Goal: Check status: Check status

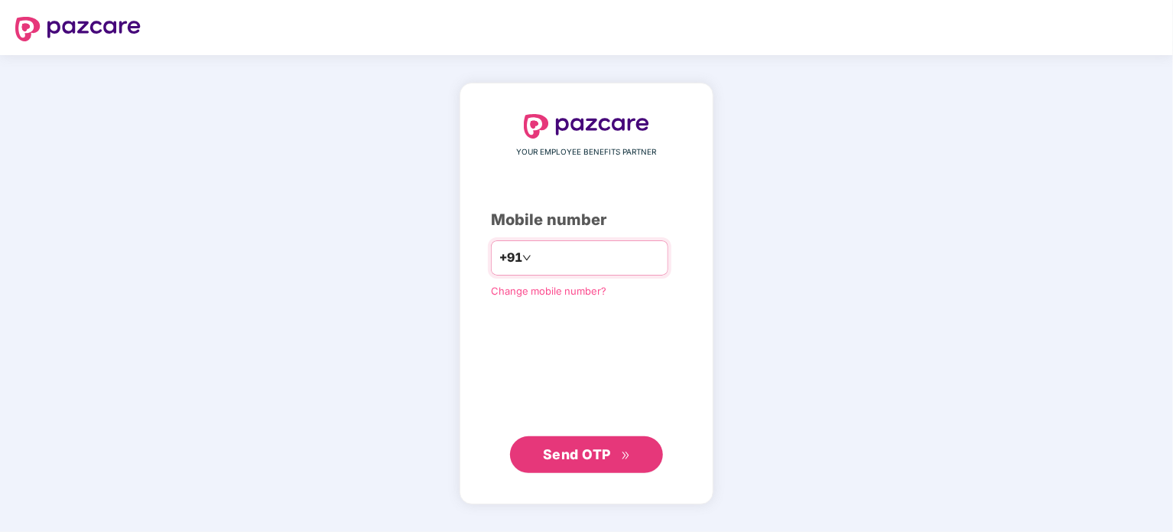
type input "*"
type input "**********"
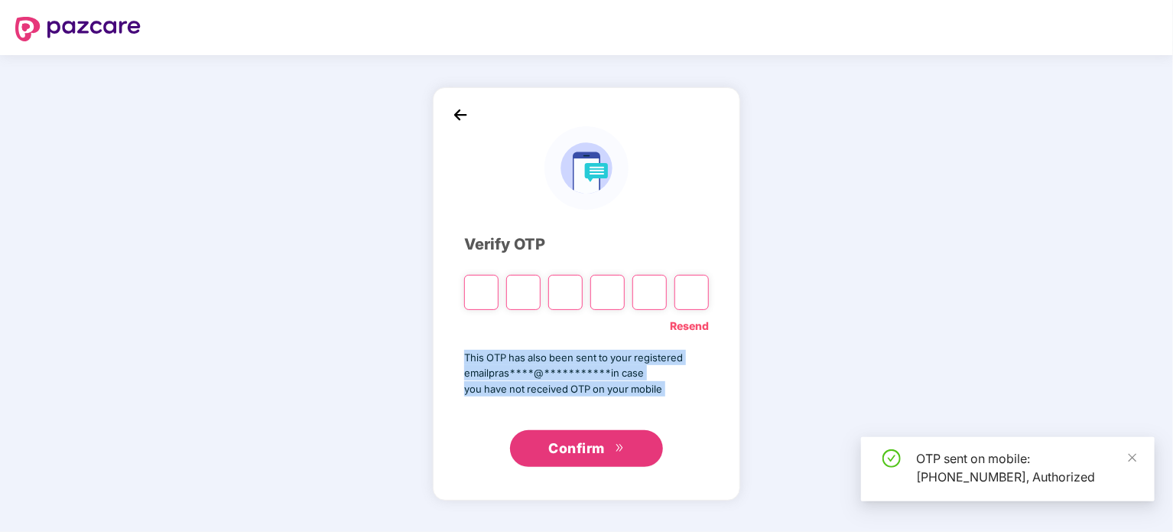
drag, startPoint x: 465, startPoint y: 353, endPoint x: 666, endPoint y: 397, distance: 206.0
click at [667, 397] on div "**********" at bounding box center [586, 293] width 245 height 349
click at [668, 385] on span "you have not received OTP on your mobile" at bounding box center [586, 388] width 245 height 15
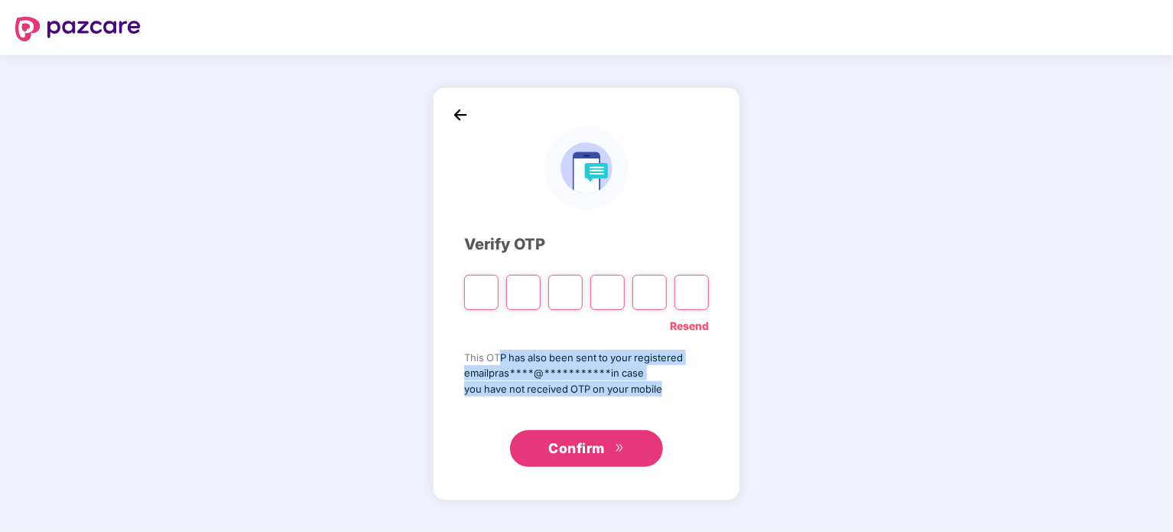
drag, startPoint x: 618, startPoint y: 390, endPoint x: 499, endPoint y: 359, distance: 122.4
click at [499, 359] on div "**********" at bounding box center [586, 373] width 245 height 47
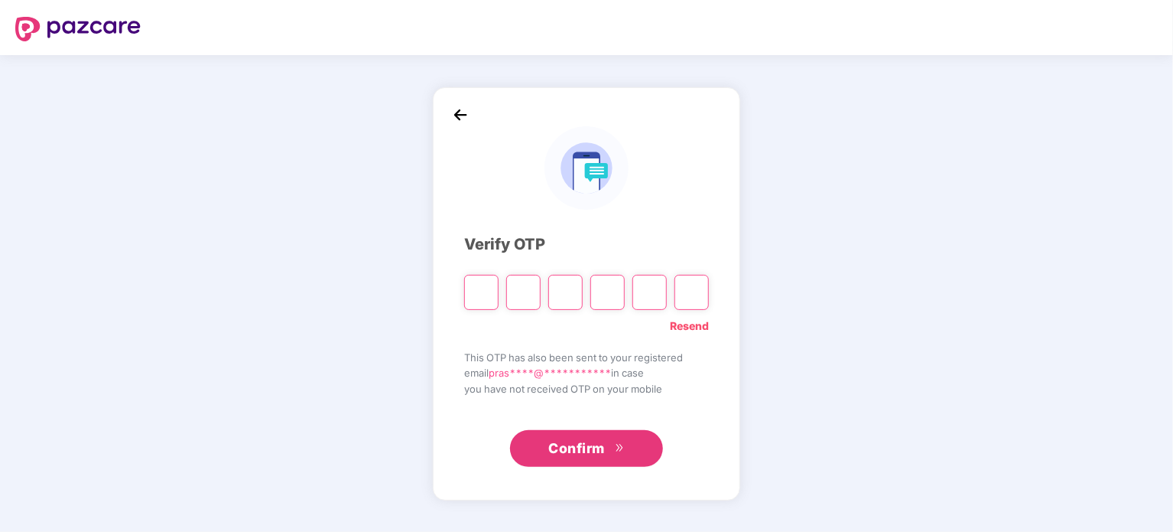
click at [472, 348] on div "**********" at bounding box center [586, 293] width 245 height 349
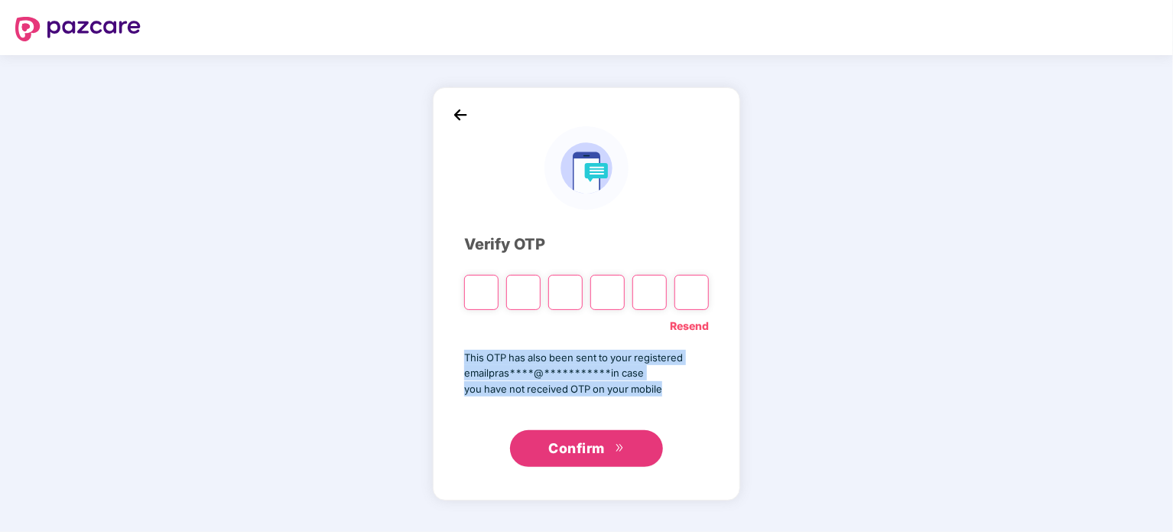
drag, startPoint x: 465, startPoint y: 354, endPoint x: 655, endPoint y: 407, distance: 196.9
click at [655, 407] on div "**********" at bounding box center [586, 293] width 245 height 349
click at [690, 388] on span "you have not received OTP on your mobile" at bounding box center [586, 388] width 245 height 15
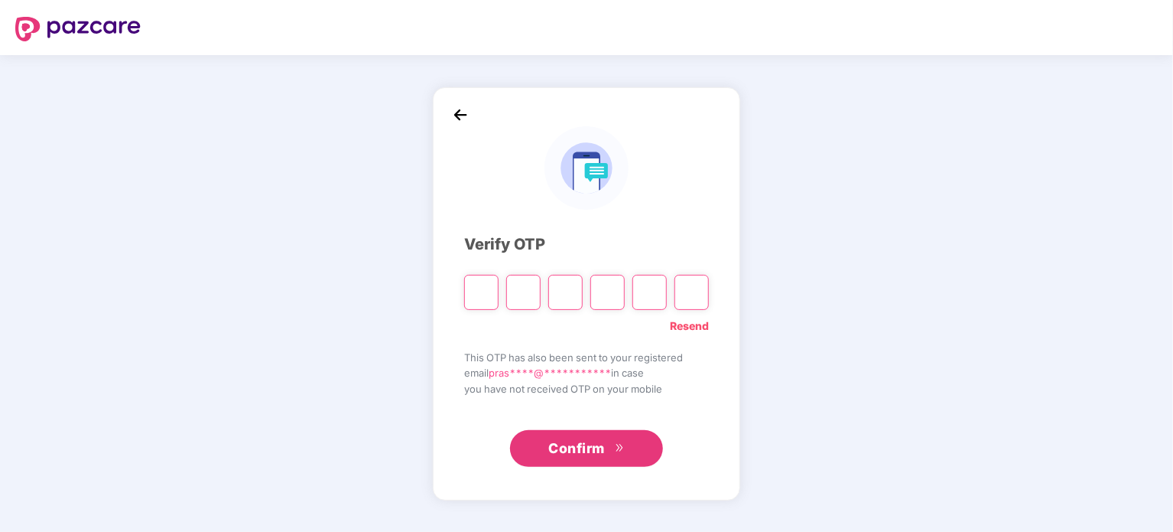
click at [475, 307] on input "Please enter verification code. Digit 1" at bounding box center [481, 292] width 34 height 35
type input "*"
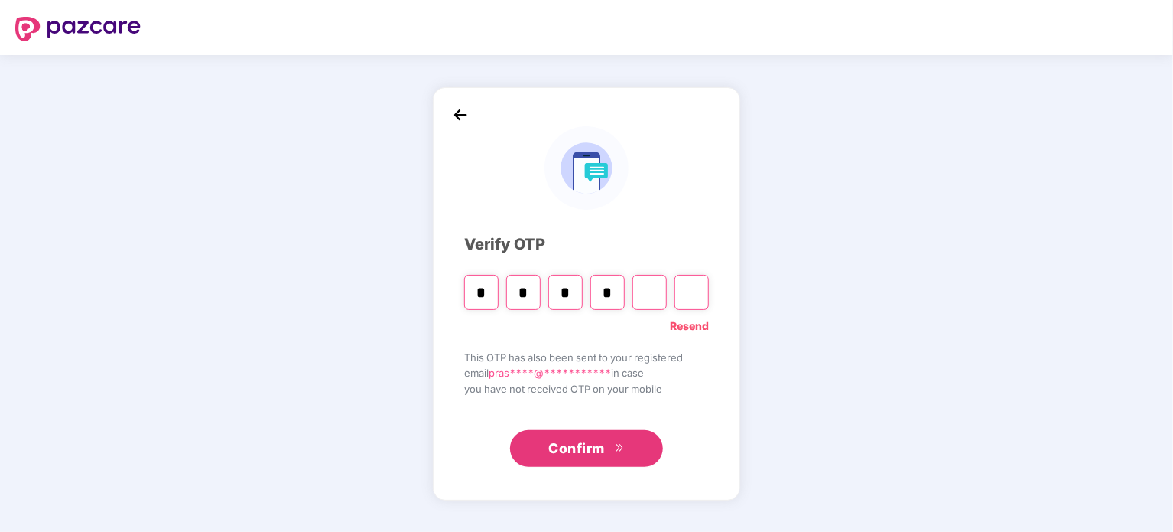
type input "*"
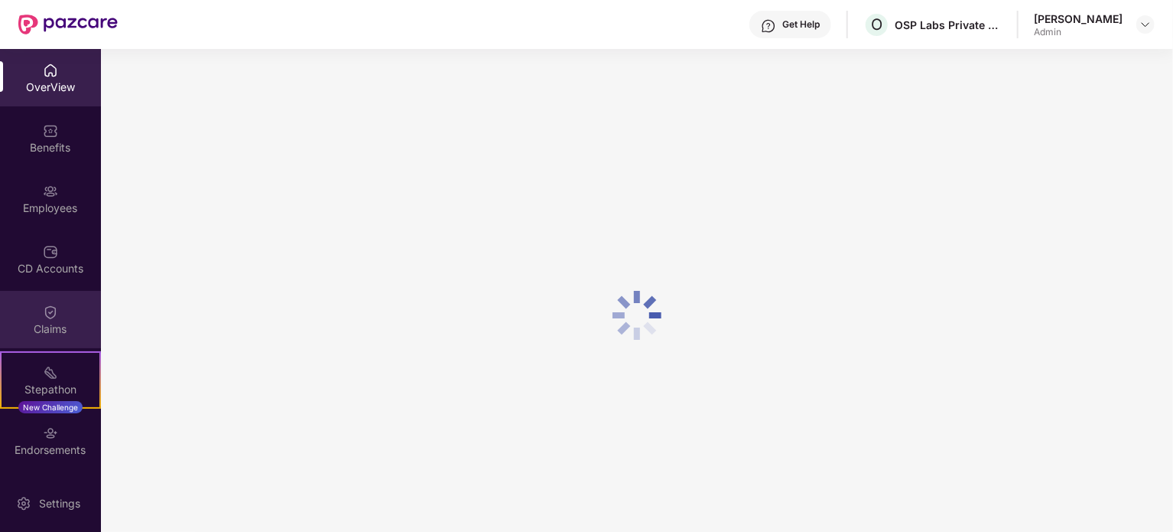
click at [43, 306] on img at bounding box center [50, 311] width 15 height 15
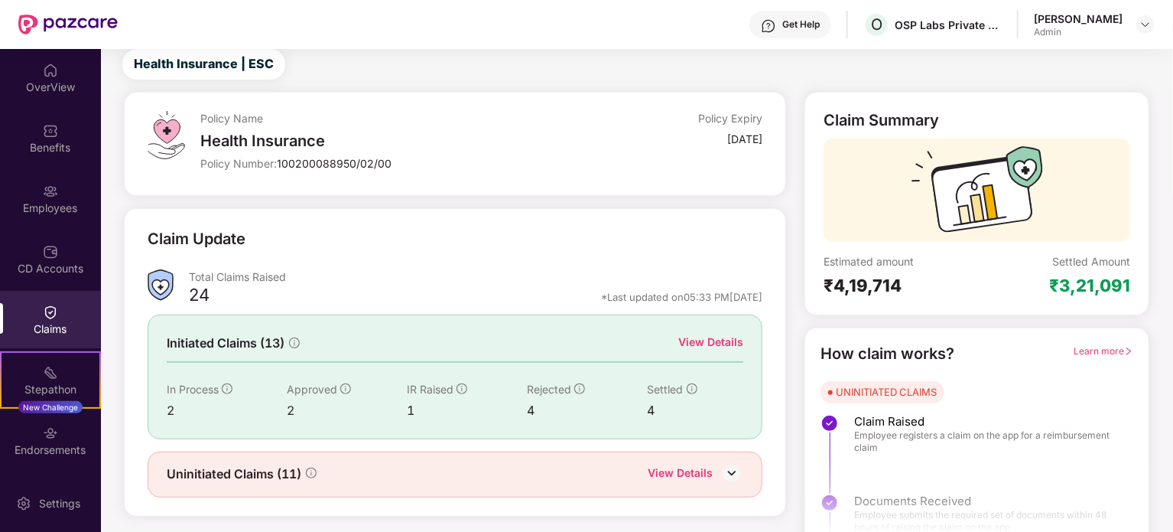
scroll to position [67, 0]
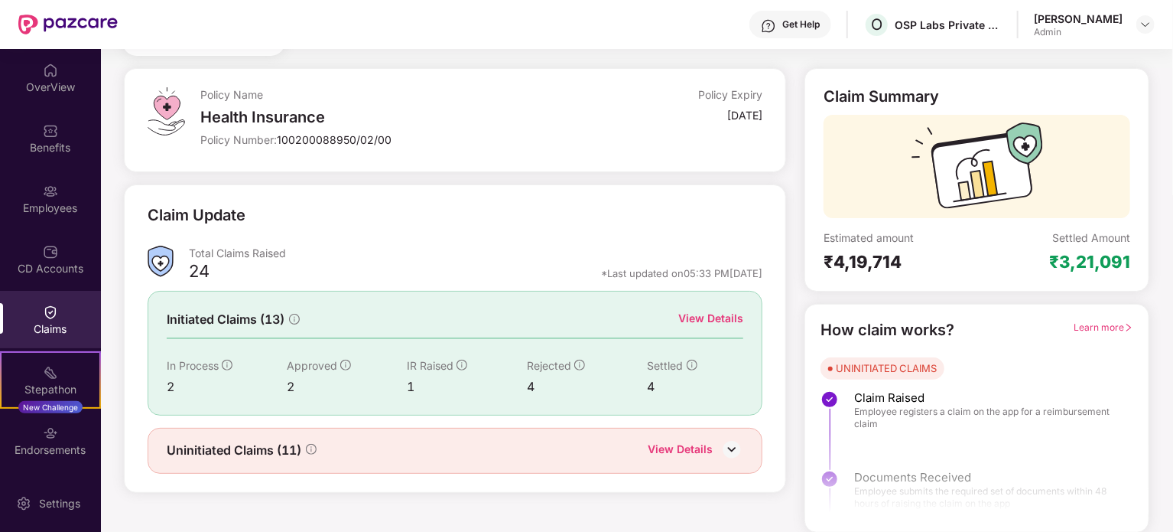
click at [695, 314] on div "View Details" at bounding box center [710, 318] width 65 height 17
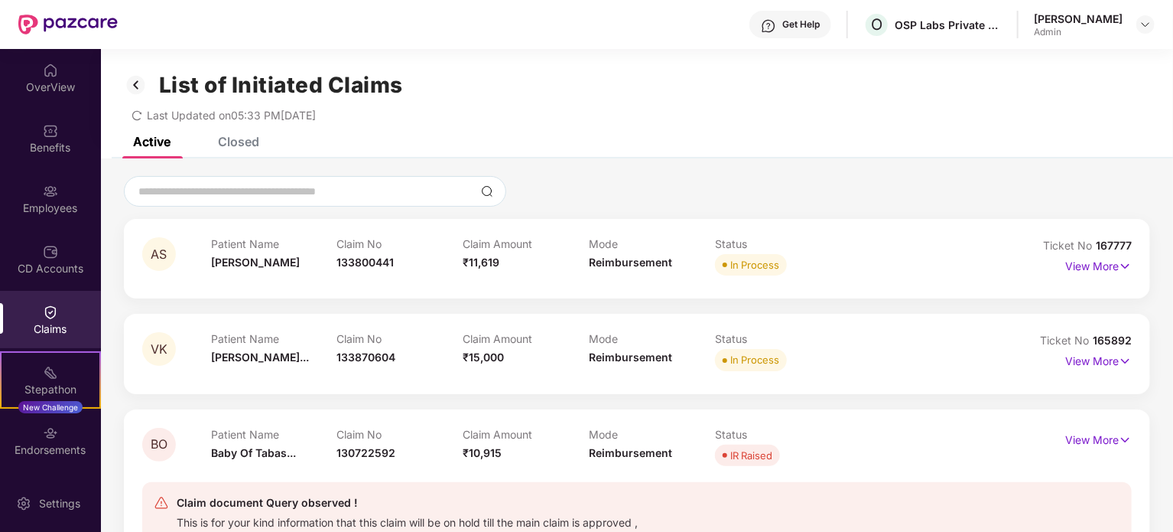
click at [234, 149] on div "Closed" at bounding box center [227, 142] width 64 height 34
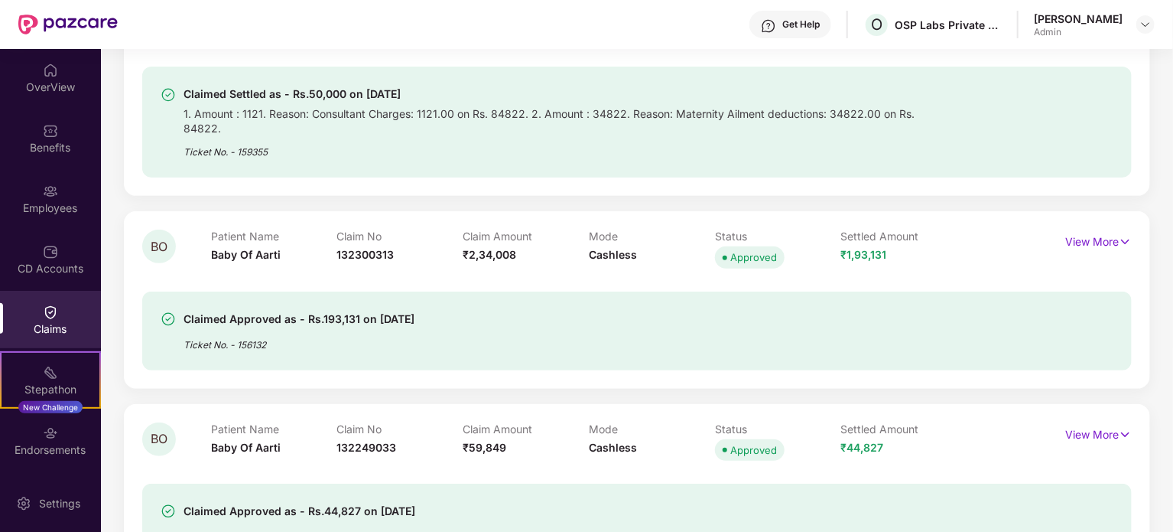
scroll to position [306, 0]
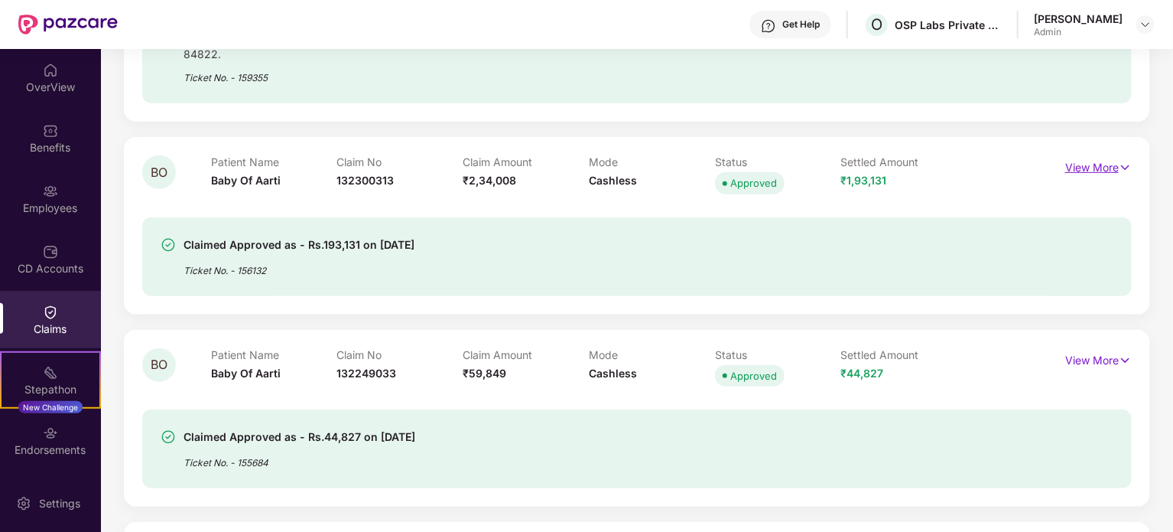
click at [1086, 155] on p "View More" at bounding box center [1098, 165] width 67 height 21
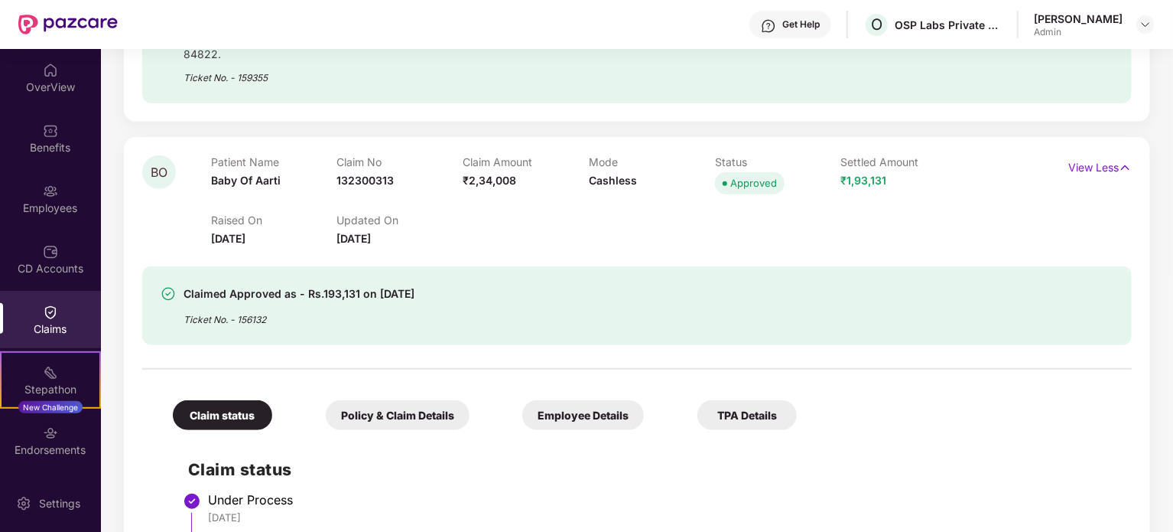
drag, startPoint x: 211, startPoint y: 144, endPoint x: 461, endPoint y: 268, distance: 279.1
click at [461, 268] on div "BO Patient Name Baby Of Aarti Claim No 132300313 Claim Amount ₹2,34,008 Mode Ca…" at bounding box center [637, 414] width 990 height 519
click at [465, 288] on div "Claimed Approved as - Rs.193,131 on [DATE] Ticket No. - 156132" at bounding box center [558, 306] width 794 height 42
drag, startPoint x: 186, startPoint y: 303, endPoint x: 407, endPoint y: 314, distance: 221.3
click at [407, 314] on div "Claimed Approved as - Rs.193,131 on [DATE] Ticket No. - 156132" at bounding box center [637, 305] width 990 height 79
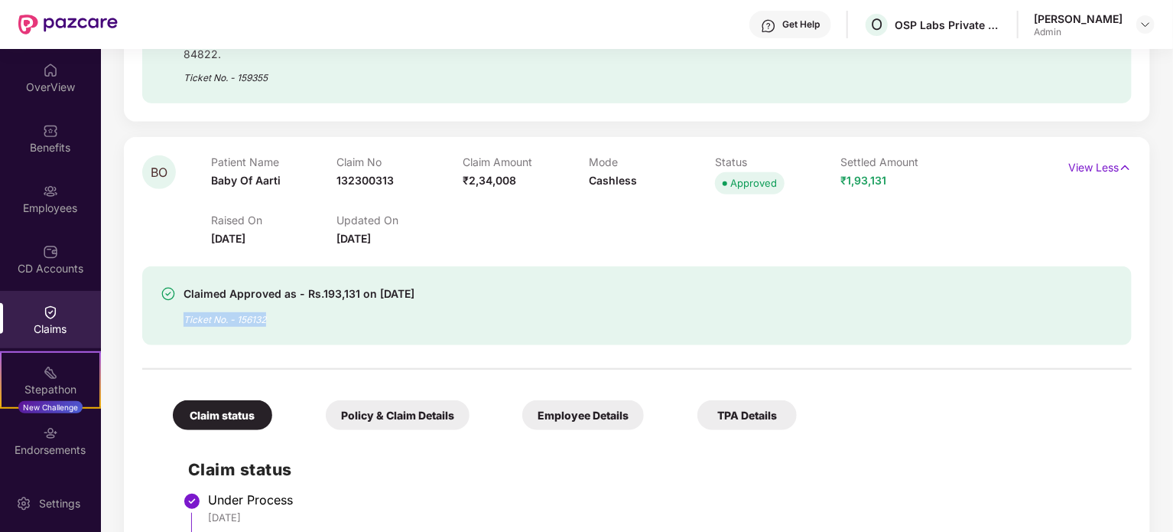
click at [408, 314] on div "Claimed Approved as - Rs.193,131 on [DATE] Ticket No. - 156132" at bounding box center [637, 305] width 990 height 79
click at [368, 285] on div "Claimed Approved as - Rs.193,131 on [DATE]" at bounding box center [299, 294] width 231 height 18
drag, startPoint x: 184, startPoint y: 281, endPoint x: 226, endPoint y: 292, distance: 44.1
click at [226, 292] on div "Claimed Approved as - Rs.193,131 on [DATE] Ticket No. - 156132" at bounding box center [299, 306] width 231 height 42
drag, startPoint x: 300, startPoint y: 309, endPoint x: 275, endPoint y: 307, distance: 25.3
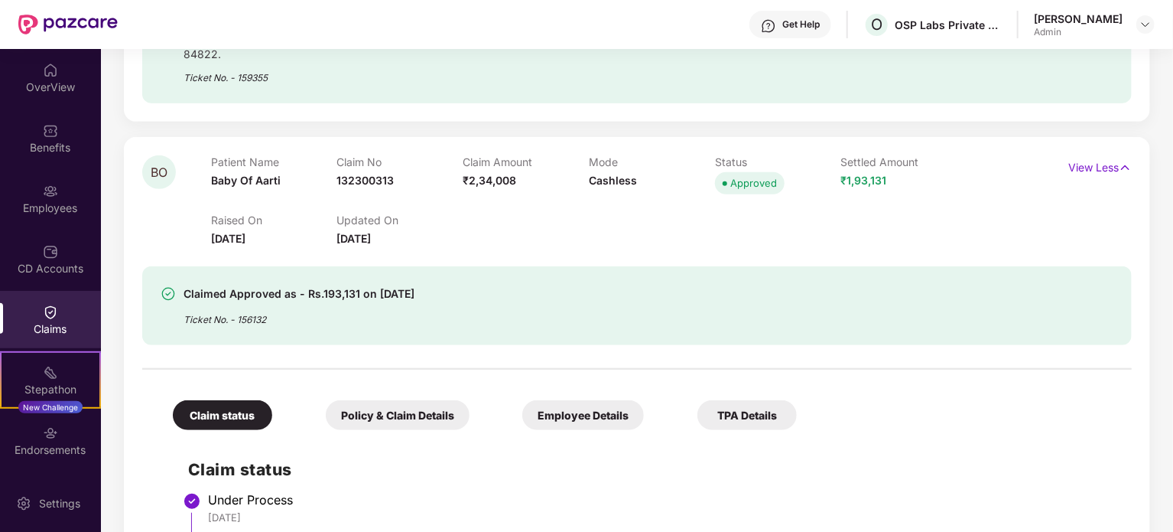
click at [297, 309] on div "Ticket No. - 156132" at bounding box center [299, 315] width 231 height 24
drag, startPoint x: 274, startPoint y: 307, endPoint x: 253, endPoint y: 248, distance: 63.1
click at [253, 266] on div "Claimed Approved as - Rs.193,131 on [DATE] Ticket No. - 156132" at bounding box center [637, 305] width 990 height 79
click at [214, 155] on p "Patient Name" at bounding box center [274, 161] width 126 height 13
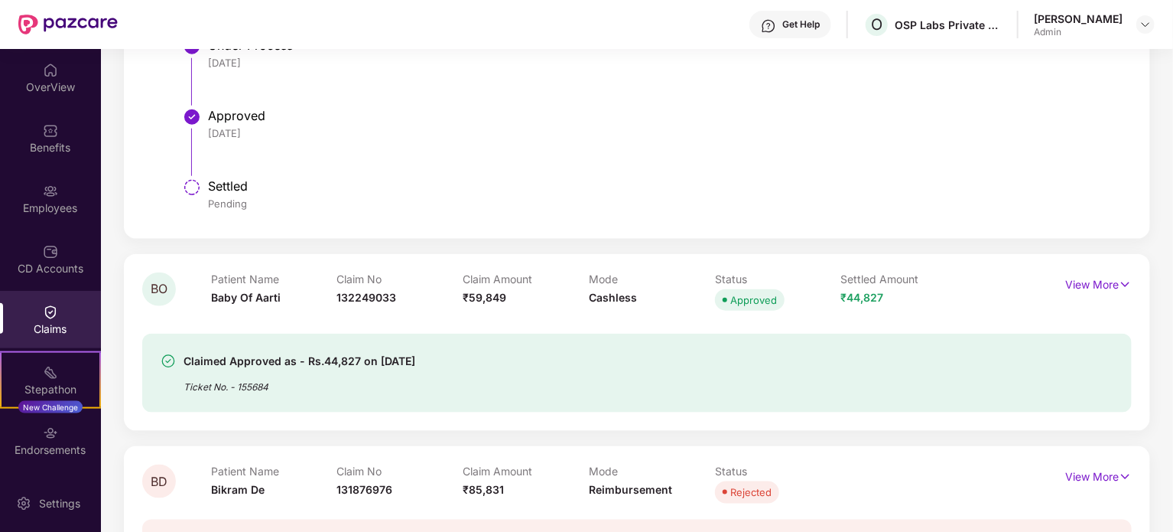
scroll to position [765, 0]
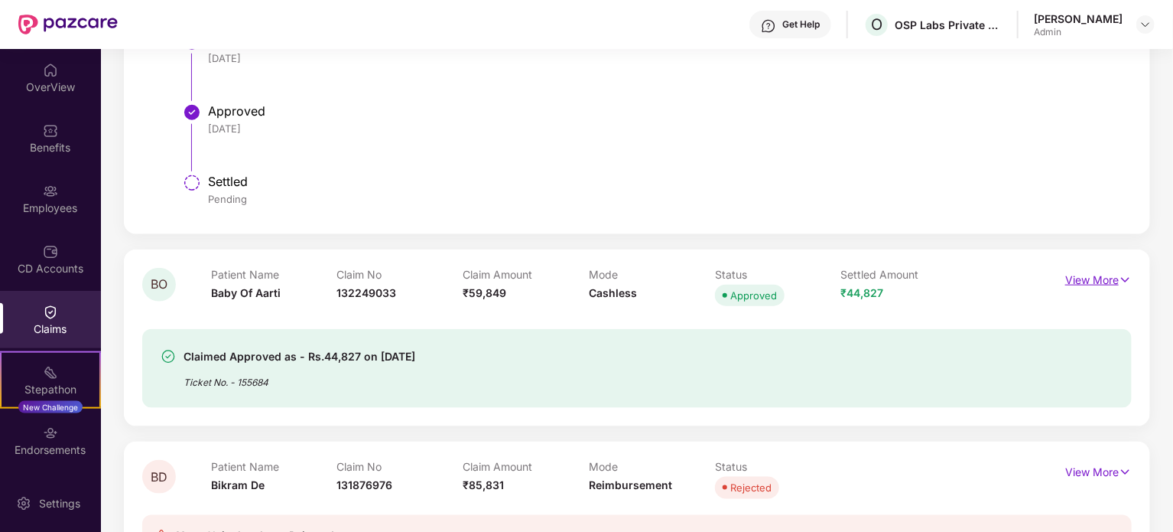
click at [1081, 269] on p "View More" at bounding box center [1098, 278] width 67 height 21
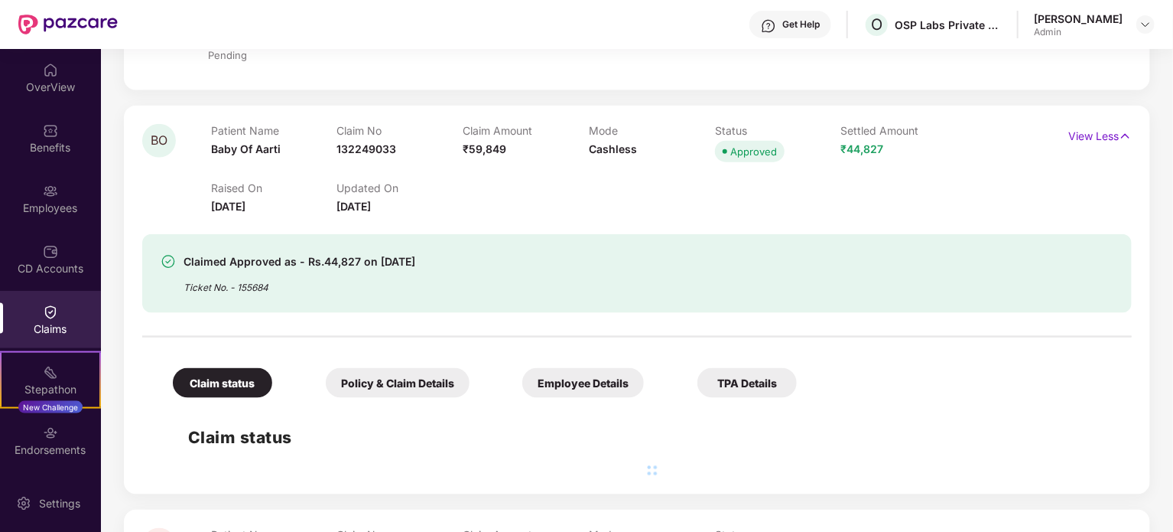
scroll to position [918, 0]
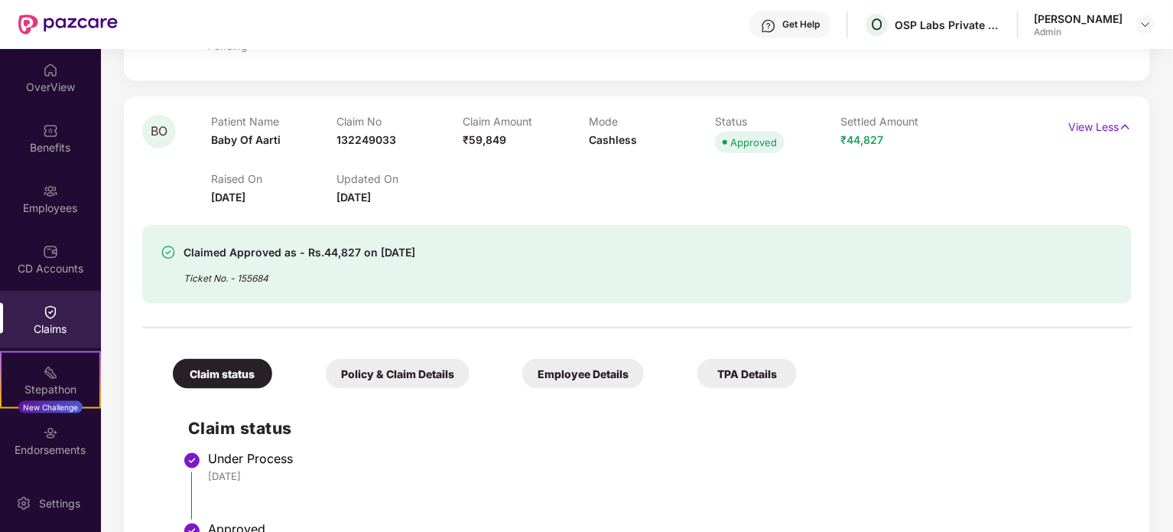
click at [566, 363] on div "Employee Details" at bounding box center [583, 374] width 122 height 30
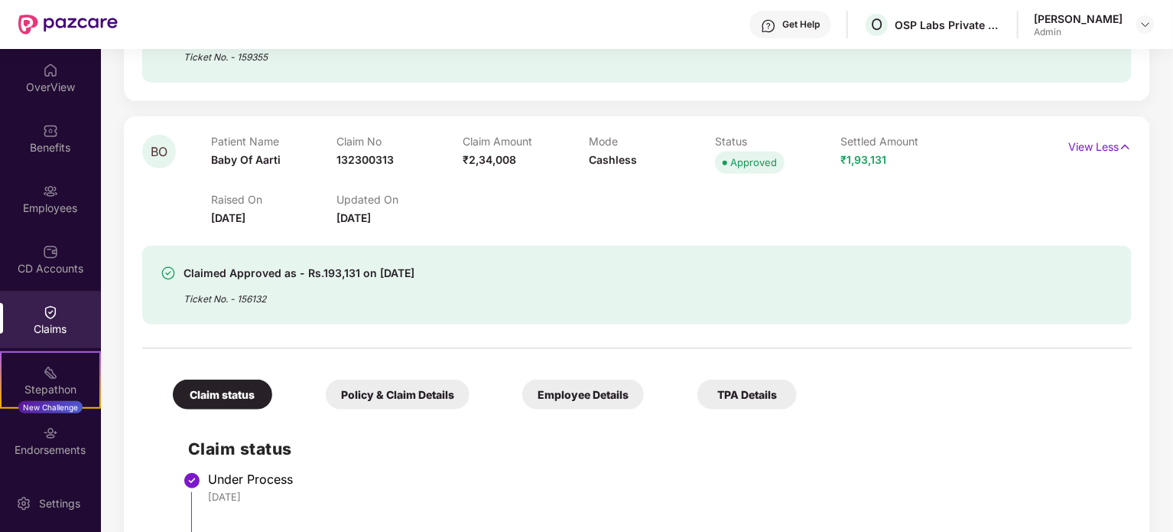
scroll to position [229, 0]
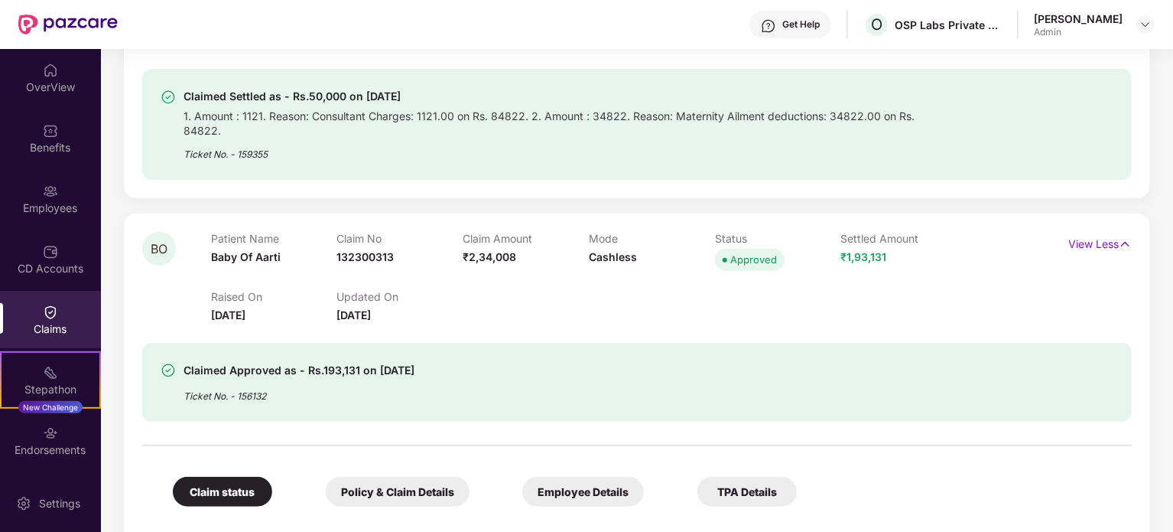
click at [596, 485] on div "Employee Details" at bounding box center [583, 491] width 122 height 30
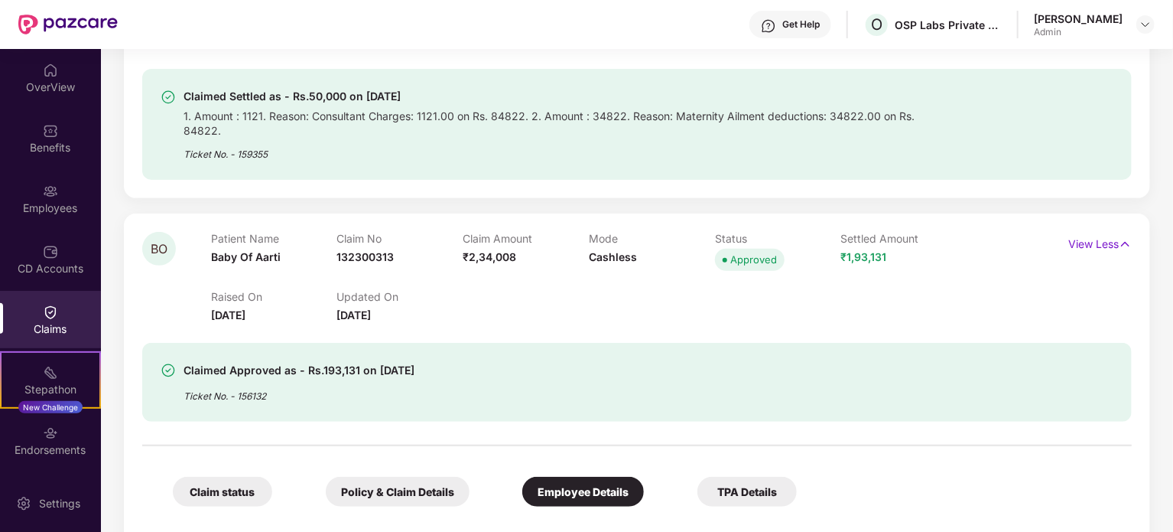
scroll to position [382, 0]
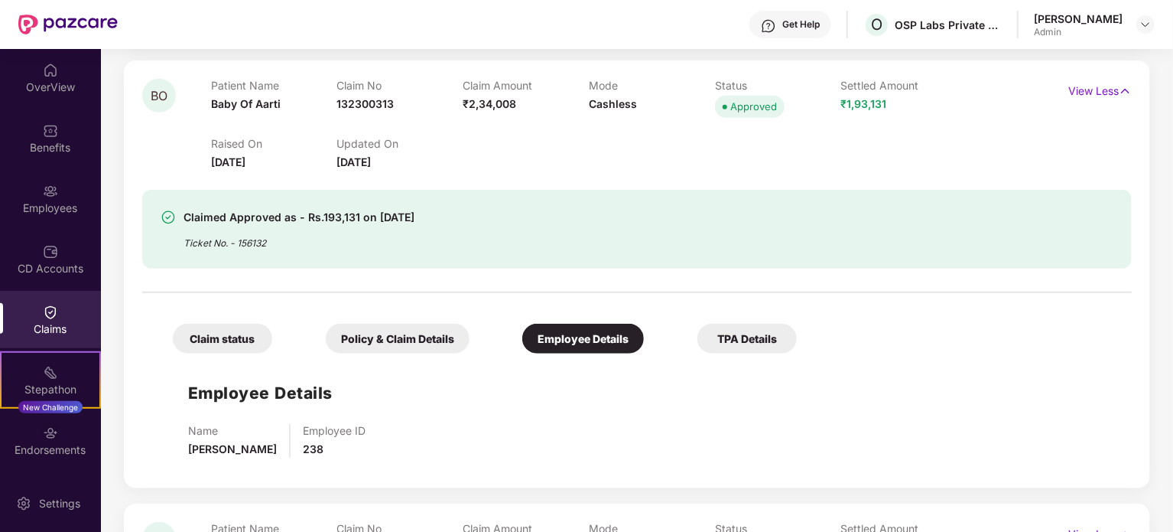
click at [396, 331] on div "Policy & Claim Details" at bounding box center [398, 339] width 144 height 30
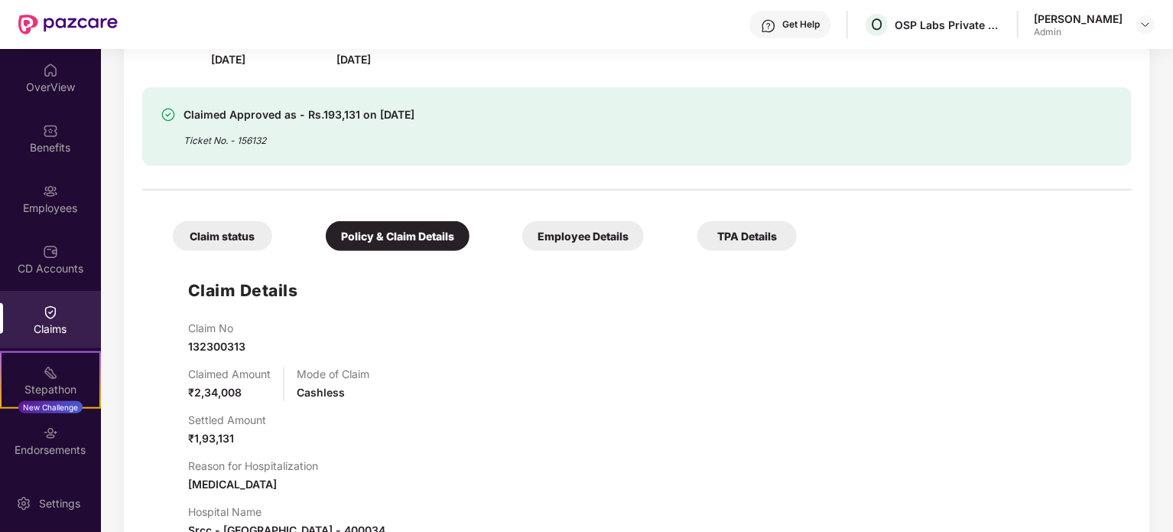
scroll to position [459, 0]
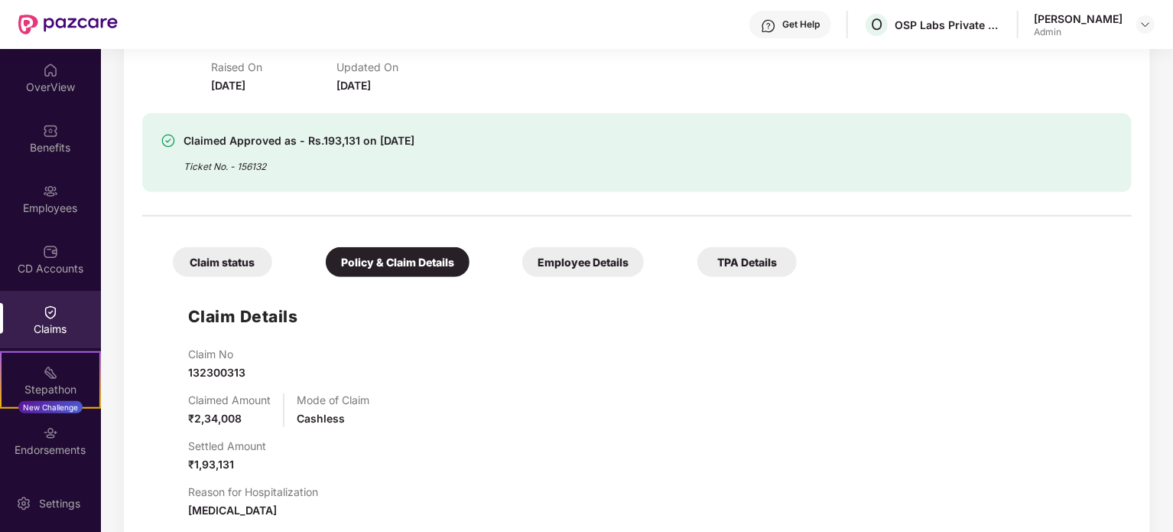
click at [211, 247] on div "Claim status" at bounding box center [222, 262] width 99 height 30
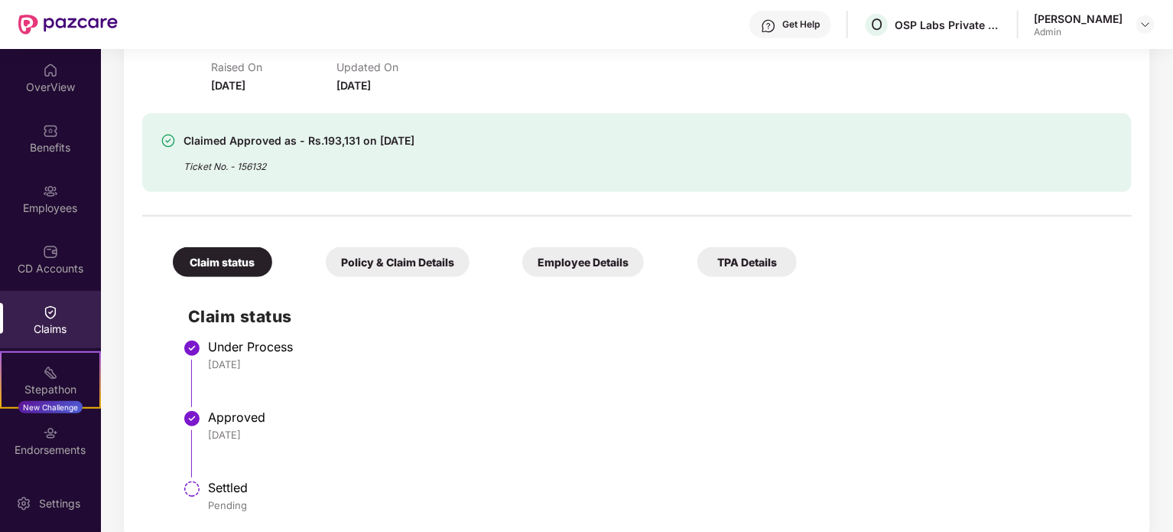
click at [753, 259] on div "TPA Details" at bounding box center [747, 262] width 99 height 30
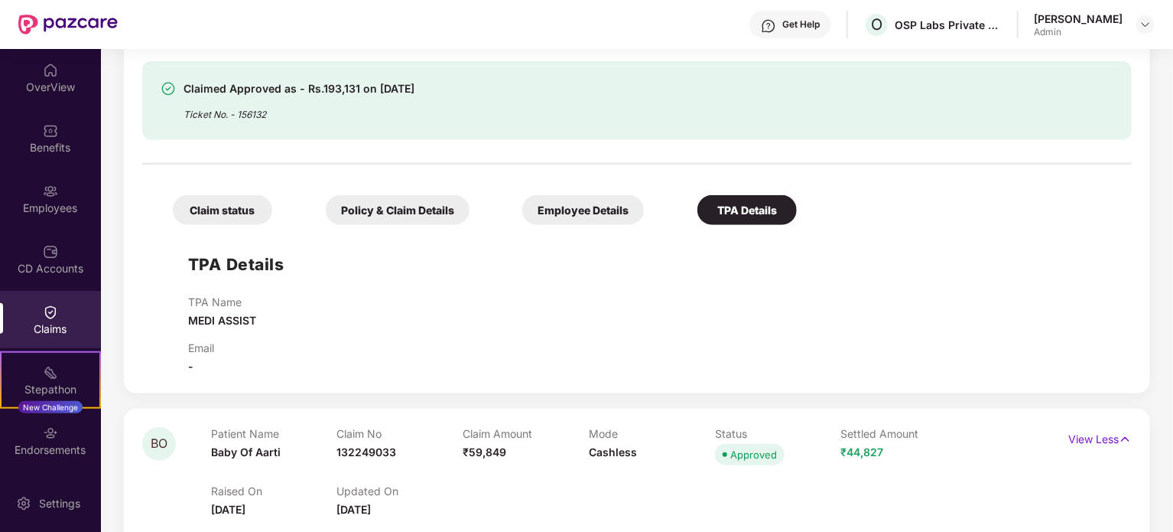
scroll to position [535, 0]
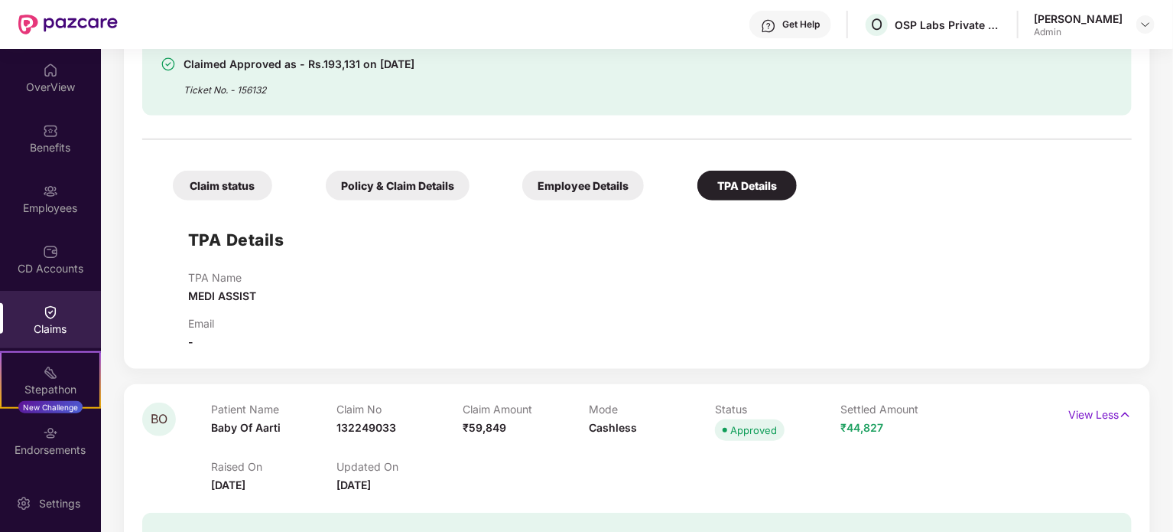
click at [593, 171] on div "Employee Details" at bounding box center [583, 186] width 122 height 30
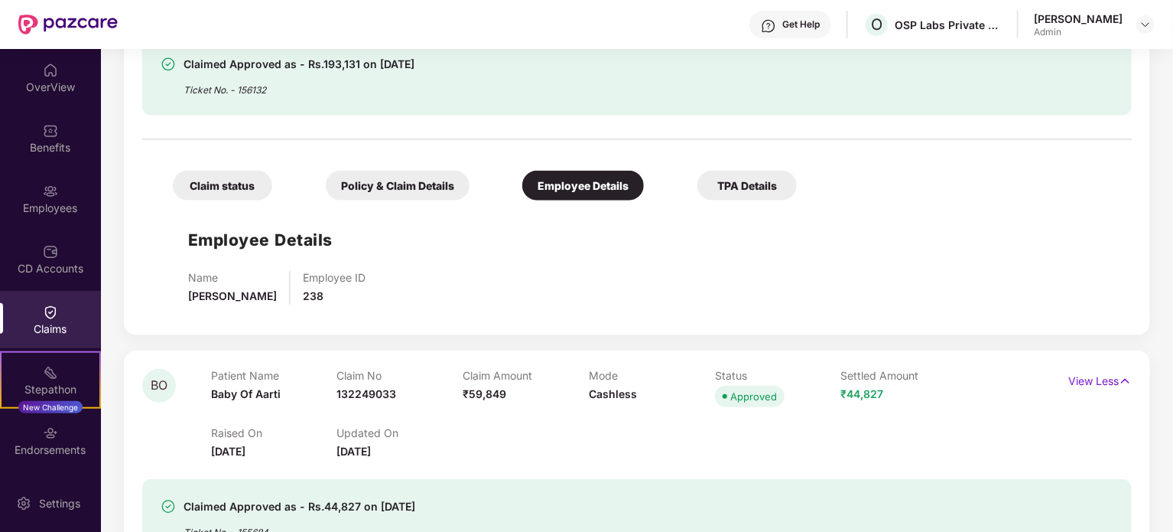
click at [354, 171] on div "Policy & Claim Details" at bounding box center [398, 186] width 144 height 30
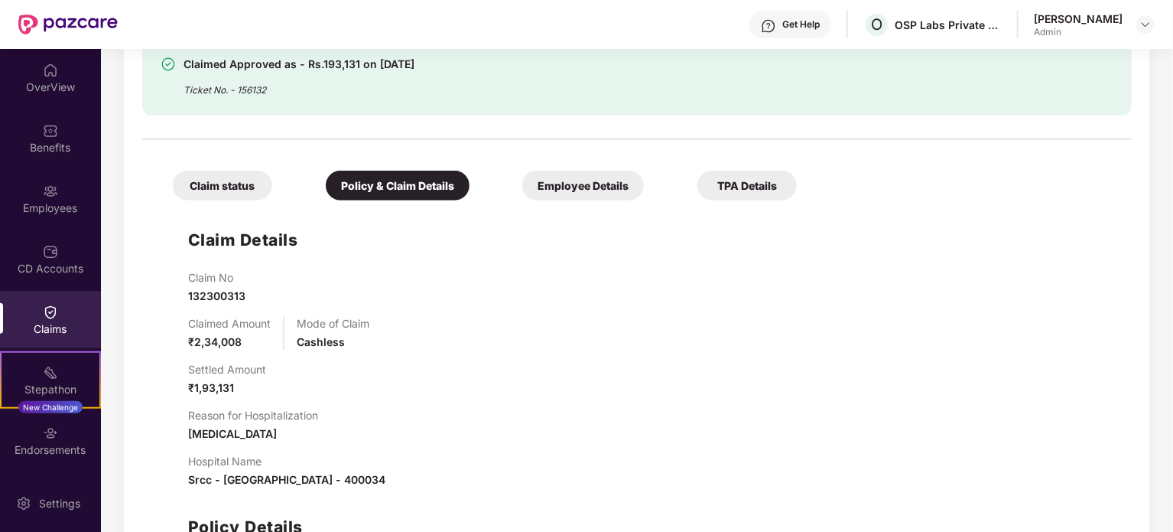
click at [240, 171] on div "Claim status" at bounding box center [222, 186] width 99 height 30
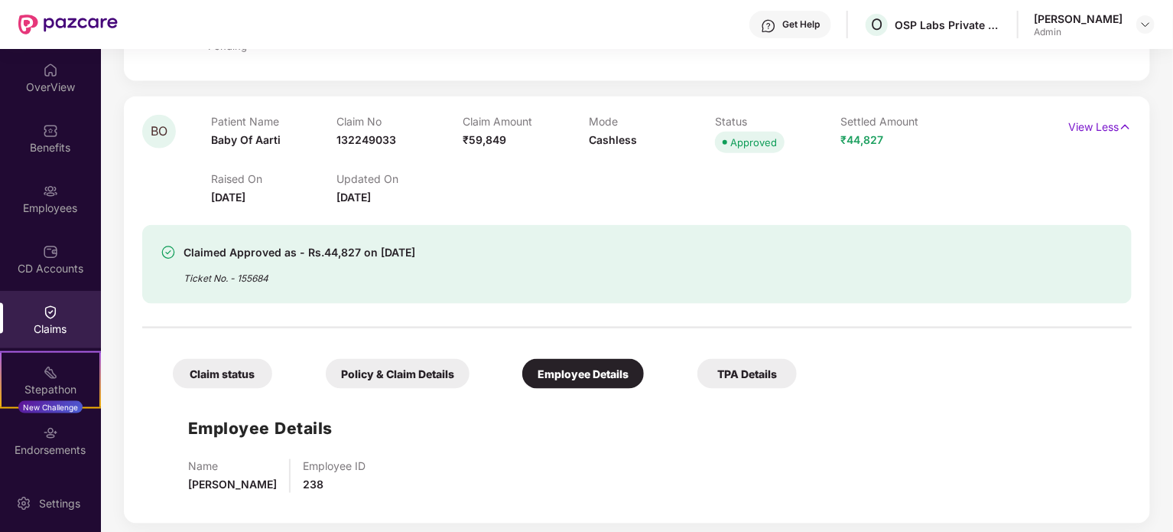
scroll to position [1071, 0]
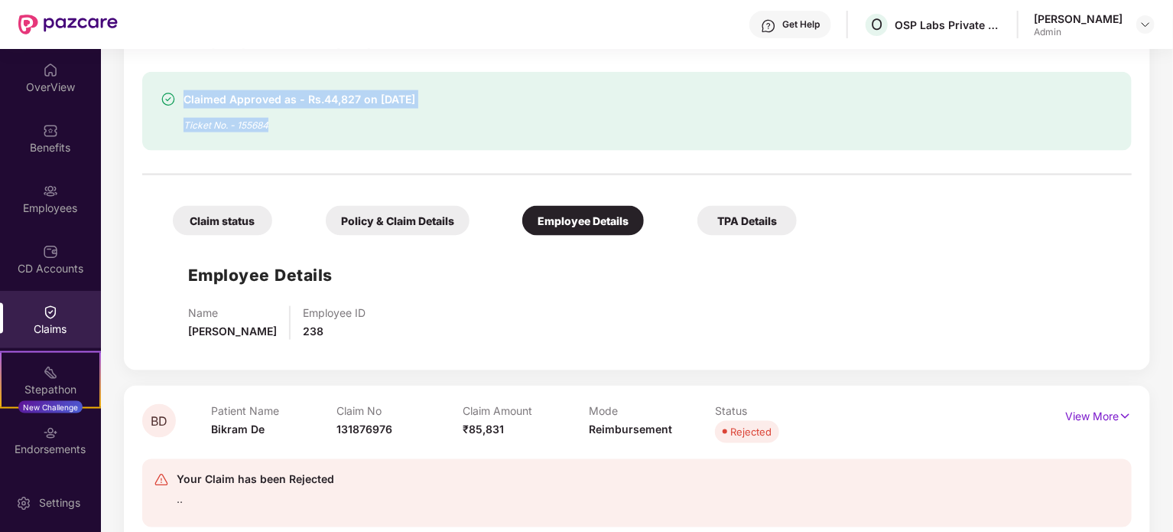
drag, startPoint x: 186, startPoint y: 81, endPoint x: 339, endPoint y: 115, distance: 156.8
click at [339, 115] on div "Claimed Approved as - Rs.44,827 on [DATE] Ticket No. - 155684" at bounding box center [300, 111] width 232 height 42
click at [358, 115] on div "Ticket No. - 155684" at bounding box center [300, 121] width 232 height 24
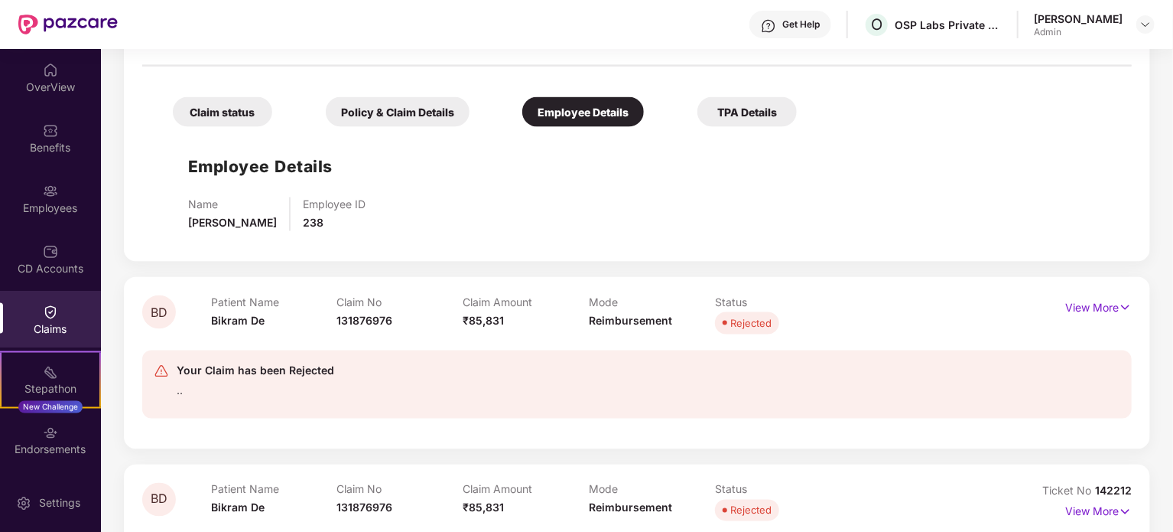
scroll to position [1224, 0]
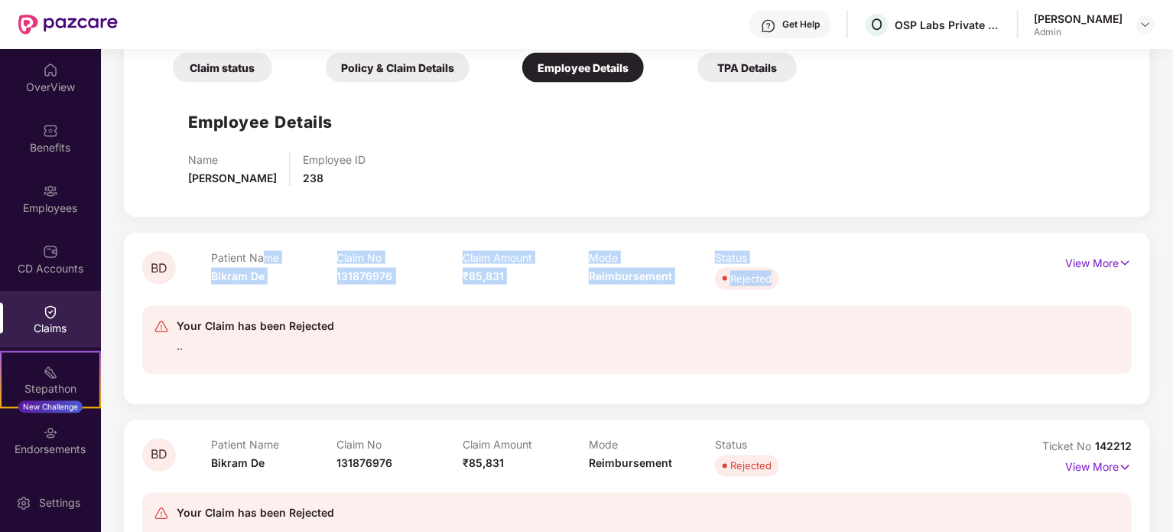
drag, startPoint x: 793, startPoint y: 272, endPoint x: 262, endPoint y: 235, distance: 532.1
click at [265, 251] on div "Patient Name Bikram De Claim No 131876976 Claim Amount ₹85,831 Mode Reimburseme…" at bounding box center [589, 272] width 756 height 42
drag, startPoint x: 214, startPoint y: 238, endPoint x: 832, endPoint y: 270, distance: 618.8
click at [832, 270] on div "Patient Name Bikram De Claim No 131876976 Claim Amount ₹85,831 Mode Reimburseme…" at bounding box center [589, 272] width 756 height 42
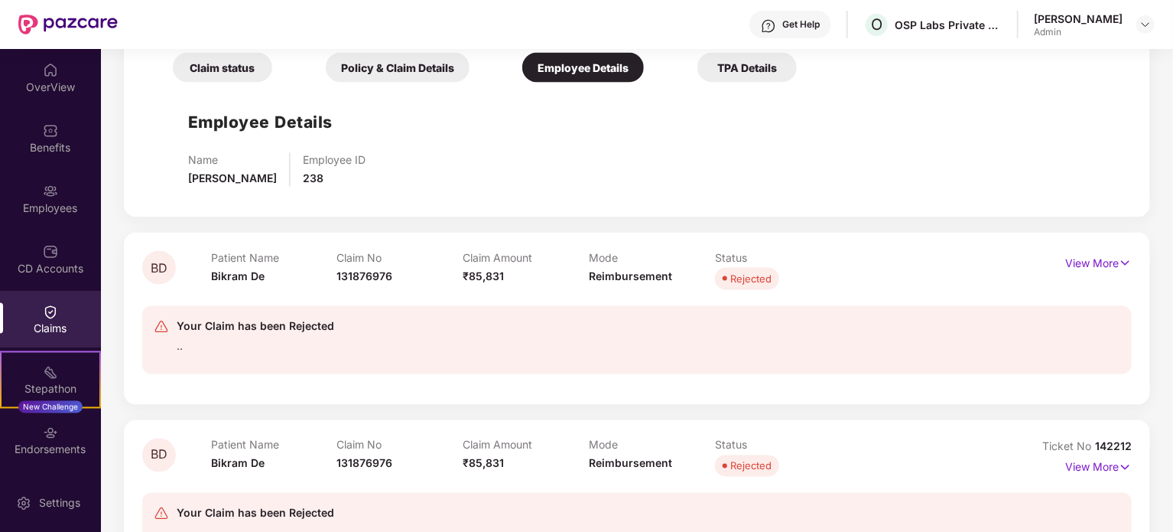
click at [901, 275] on div "Patient Name Bikram De Claim No 131876976 Claim Amount ₹85,831 Mode Reimburseme…" at bounding box center [589, 272] width 756 height 42
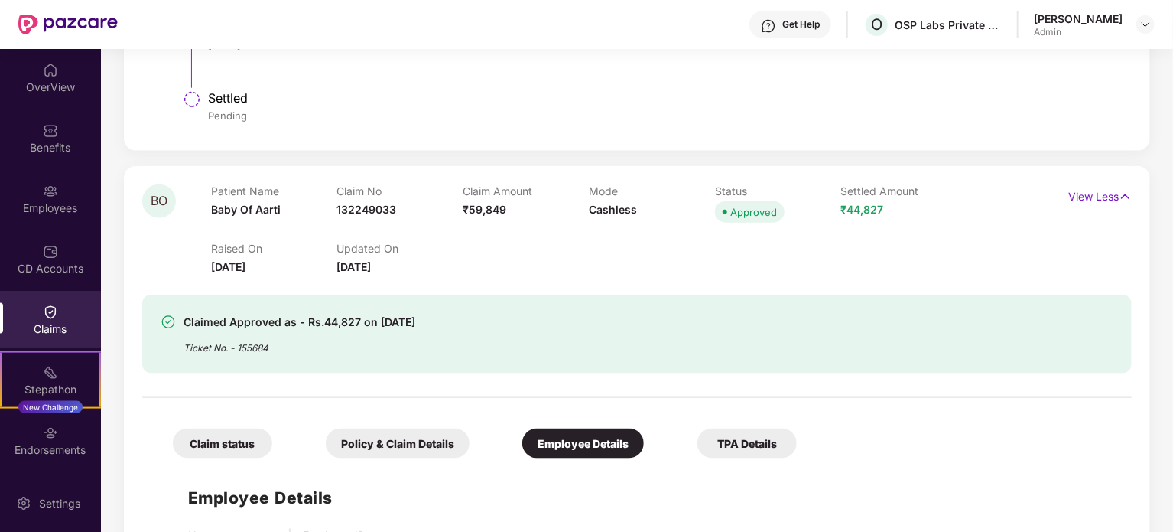
scroll to position [841, 0]
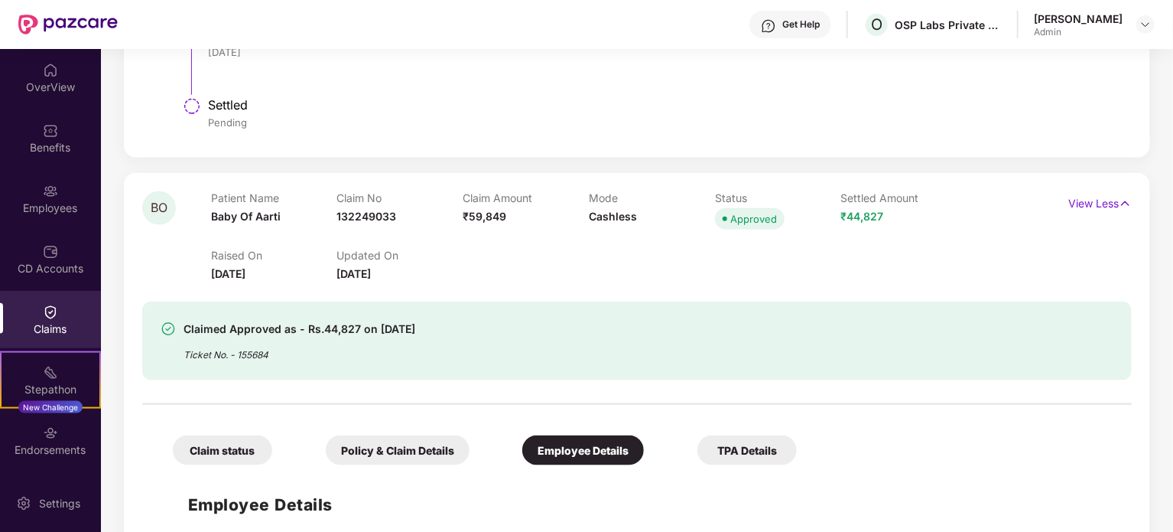
click at [762, 435] on div "TPA Details" at bounding box center [747, 450] width 99 height 30
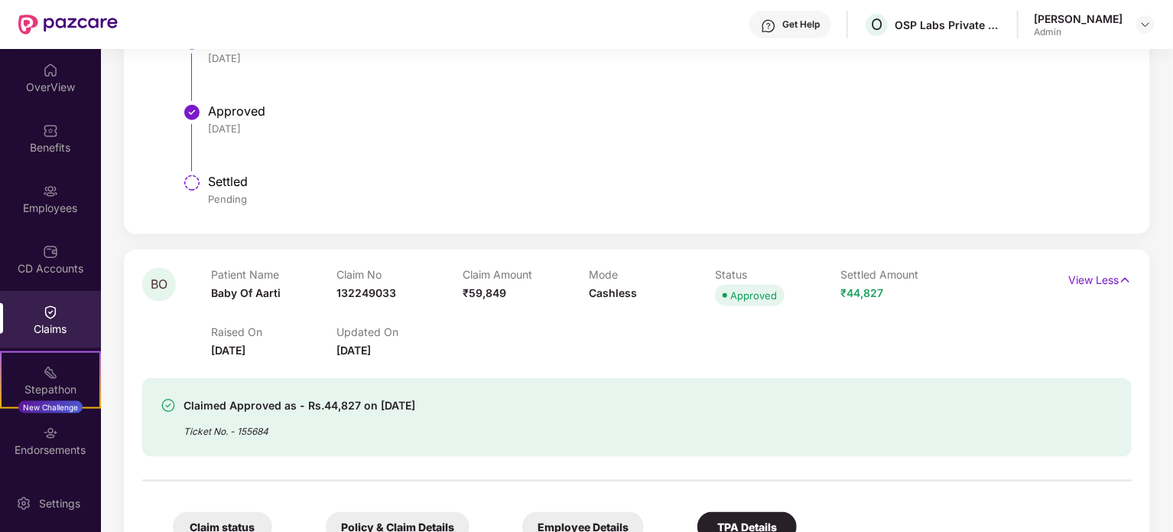
scroll to position [688, 0]
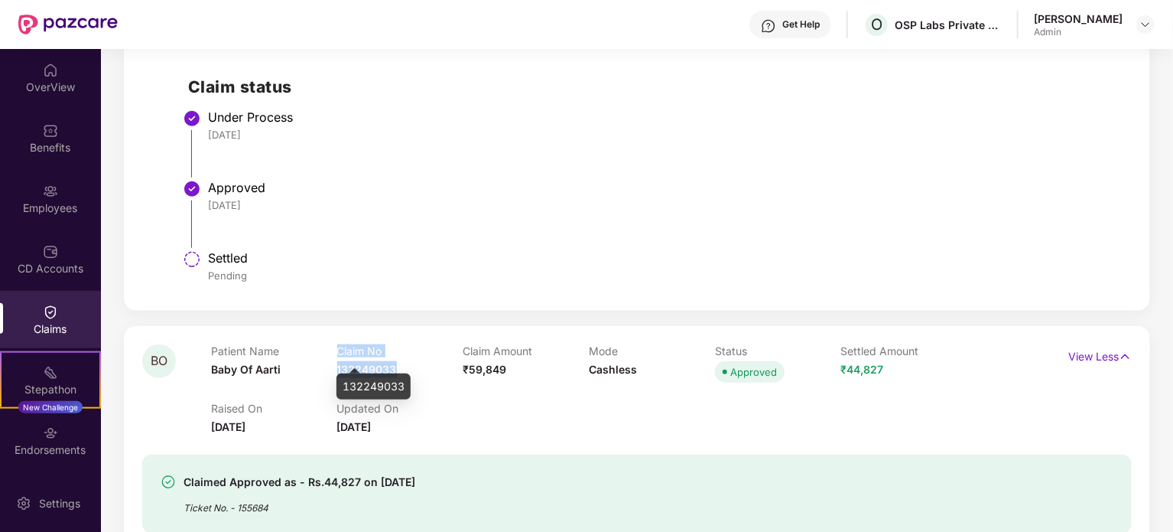
drag, startPoint x: 332, startPoint y: 355, endPoint x: 418, endPoint y: 363, distance: 86.0
click at [418, 363] on div "Patient Name Baby Of Aarti Claim No 132249033 Claim Amount ₹59,849 Mode Cashles…" at bounding box center [589, 365] width 756 height 42
click at [530, 386] on div "Raised On [DATE] Updated On [DATE]" at bounding box center [589, 410] width 756 height 49
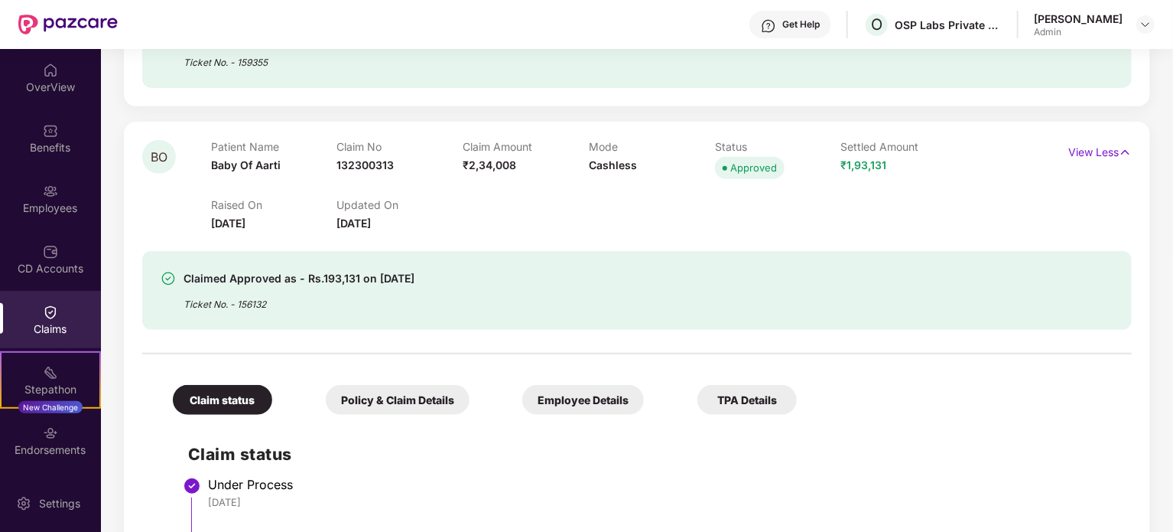
scroll to position [229, 0]
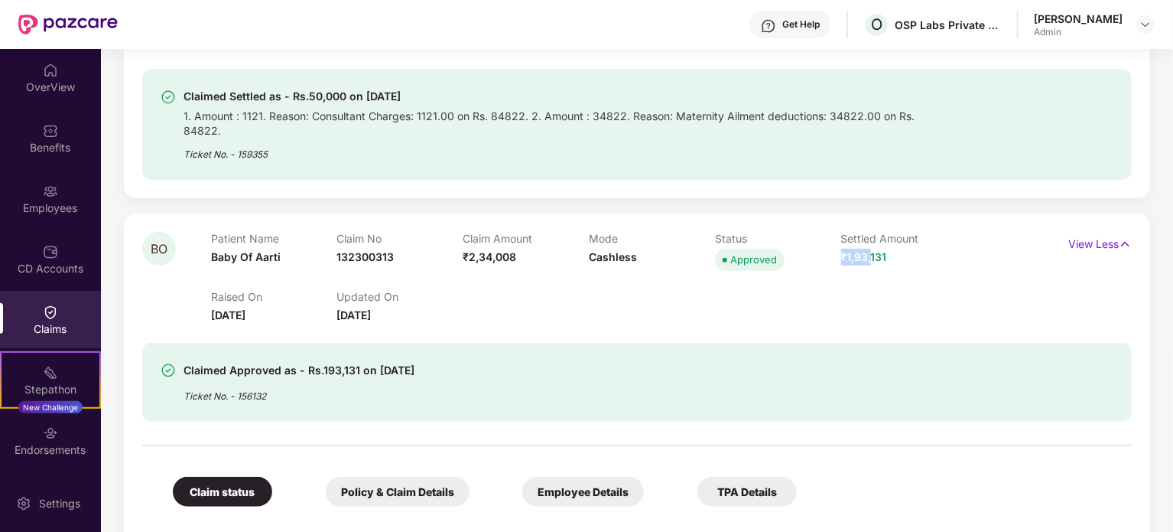
click at [871, 250] on span "₹1,93,131" at bounding box center [864, 256] width 46 height 13
click at [655, 284] on div "Raised On [DATE] Updated On [DATE]" at bounding box center [589, 299] width 756 height 49
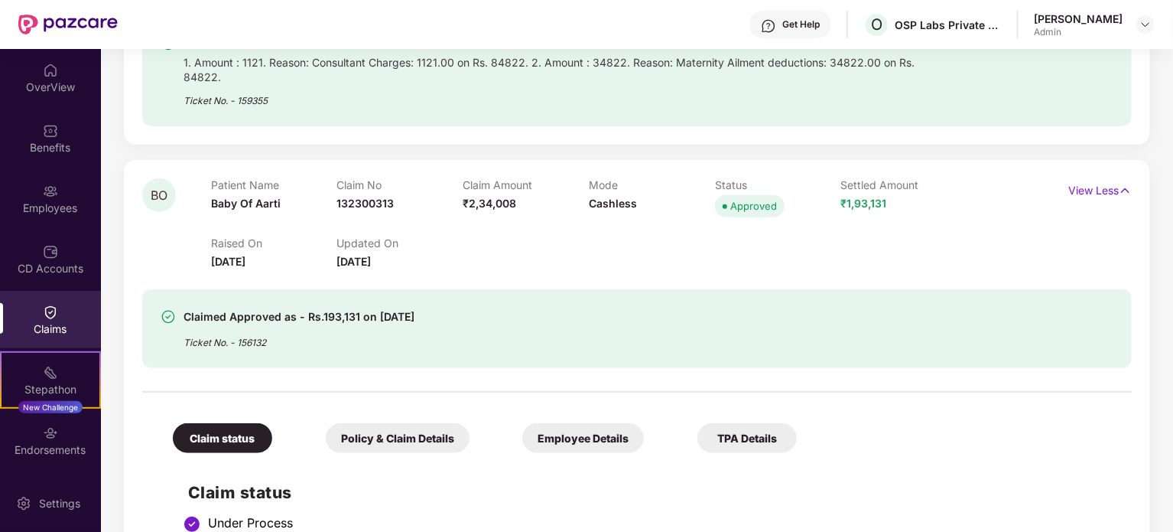
scroll to position [306, 0]
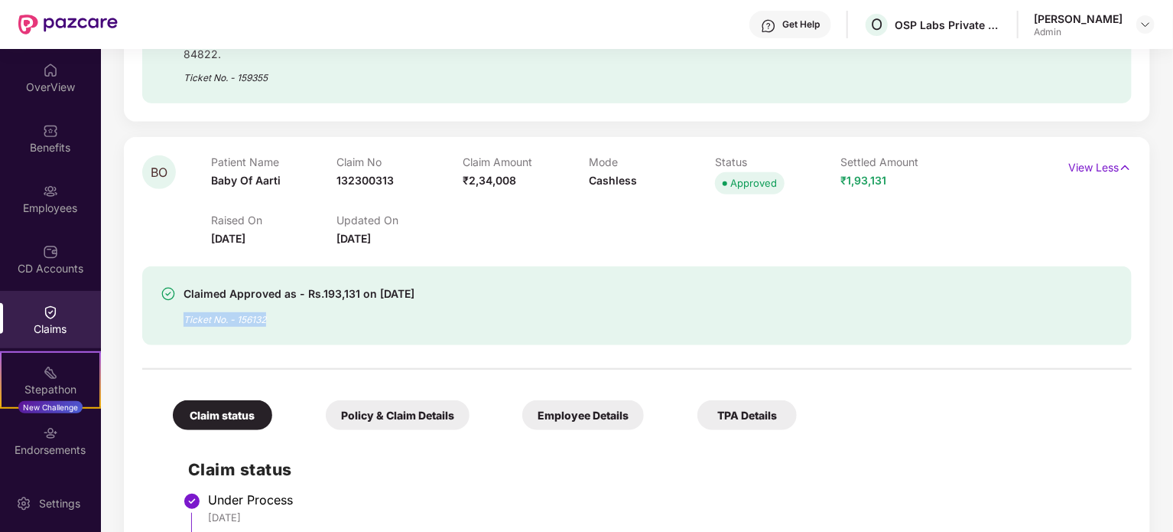
drag, startPoint x: 184, startPoint y: 304, endPoint x: 310, endPoint y: 318, distance: 127.0
click at [310, 318] on div "Claimed Approved as - Rs.193,131 on [DATE] Ticket No. - 156132" at bounding box center [637, 305] width 990 height 79
click at [464, 299] on div "Claimed Approved as - Rs.193,131 on [DATE] Ticket No. - 156132" at bounding box center [558, 306] width 794 height 42
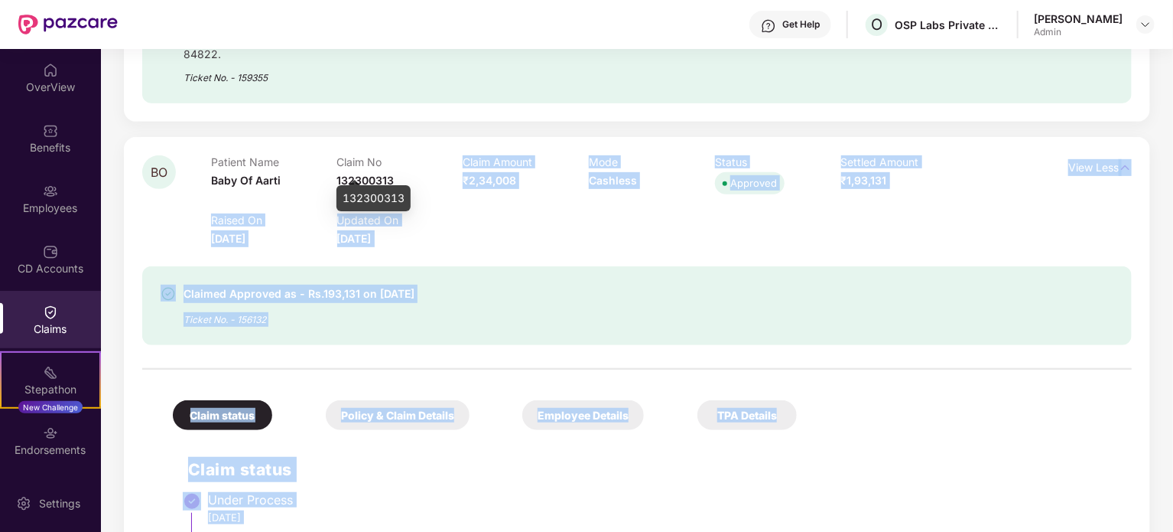
drag, startPoint x: 394, startPoint y: 164, endPoint x: 337, endPoint y: 175, distance: 58.4
click at [337, 175] on body "Get Help O OSP Labs Private Limited [PERSON_NAME] Admin OverView Benefits Emplo…" at bounding box center [586, 266] width 1173 height 532
click at [473, 247] on div "Claimed Approved as - Rs.193,131 on [DATE] Ticket No. - 156132" at bounding box center [637, 296] width 990 height 98
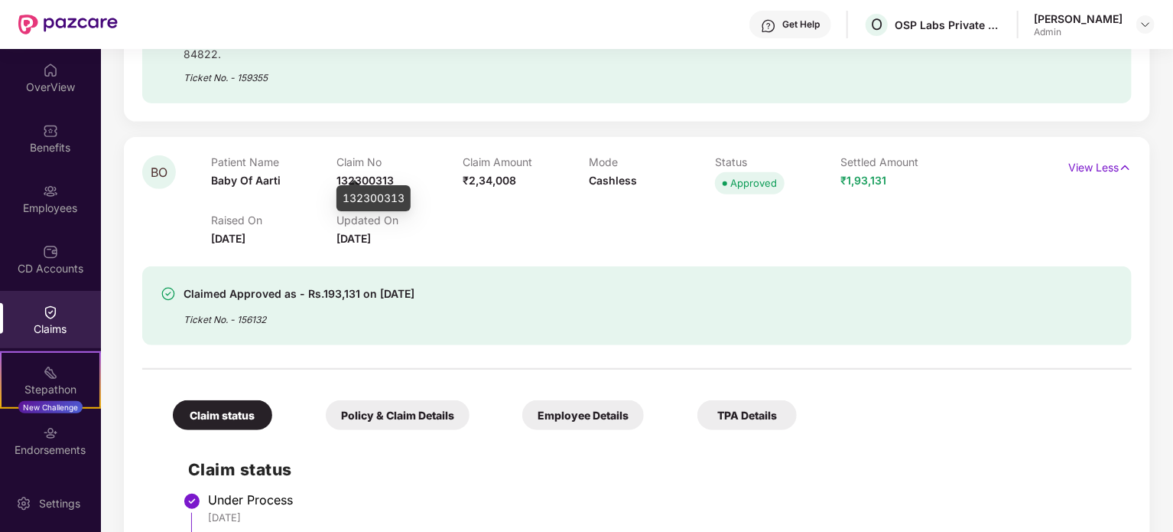
click at [358, 174] on span "132300313" at bounding box center [365, 180] width 57 height 13
drag, startPoint x: 337, startPoint y: 165, endPoint x: 392, endPoint y: 167, distance: 55.9
click at [392, 174] on span "132300313" at bounding box center [365, 180] width 57 height 13
click at [429, 175] on div "Claim No 132300313" at bounding box center [400, 176] width 126 height 42
click at [600, 156] on div "Mode Cashless" at bounding box center [652, 176] width 126 height 42
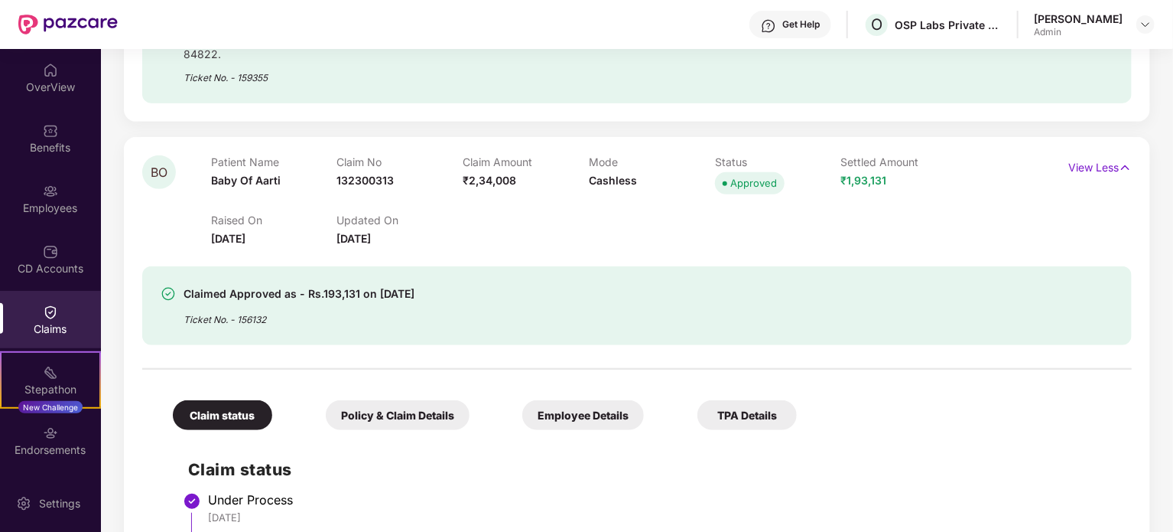
click at [589, 174] on span "Cashless" at bounding box center [613, 180] width 48 height 13
drag, startPoint x: 212, startPoint y: 163, endPoint x: 507, endPoint y: 166, distance: 295.2
click at [507, 166] on div "Patient Name Baby Of Aarti Claim No 132300313 Claim Amount ₹2,34,008 Mode Cashl…" at bounding box center [589, 176] width 756 height 42
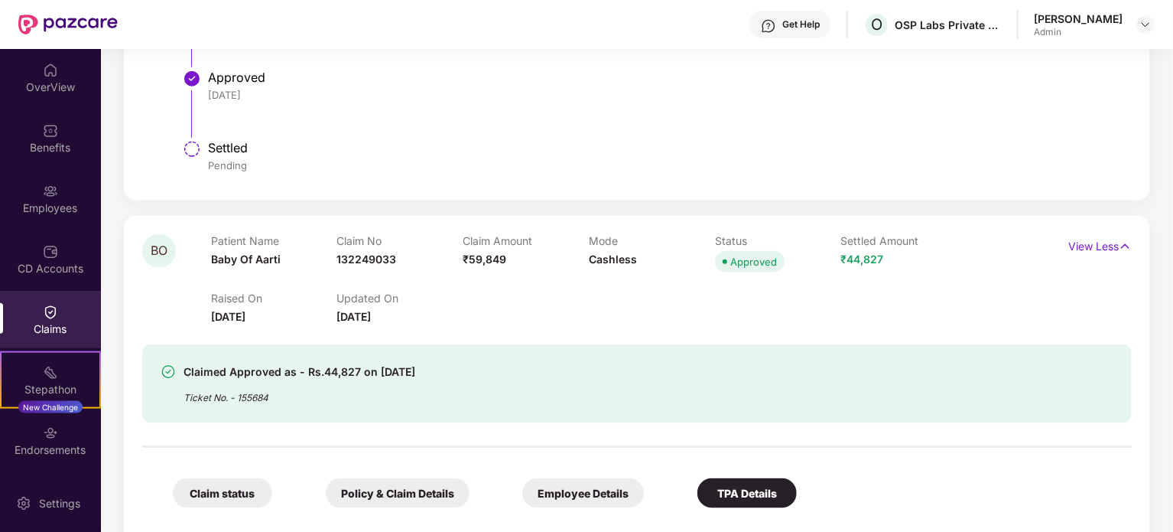
scroll to position [765, 0]
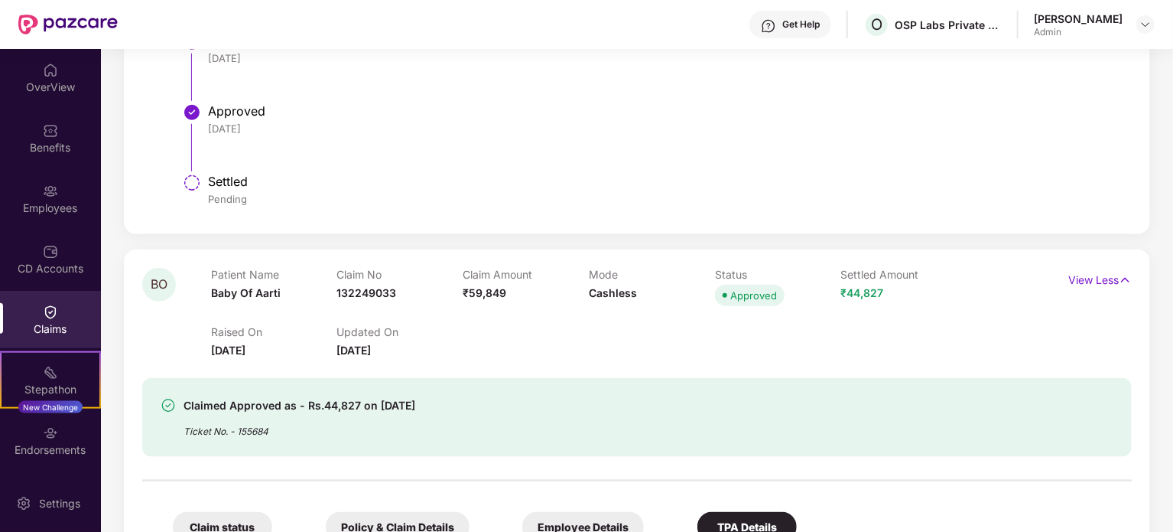
click at [372, 343] on span "[DATE]" at bounding box center [354, 349] width 34 height 13
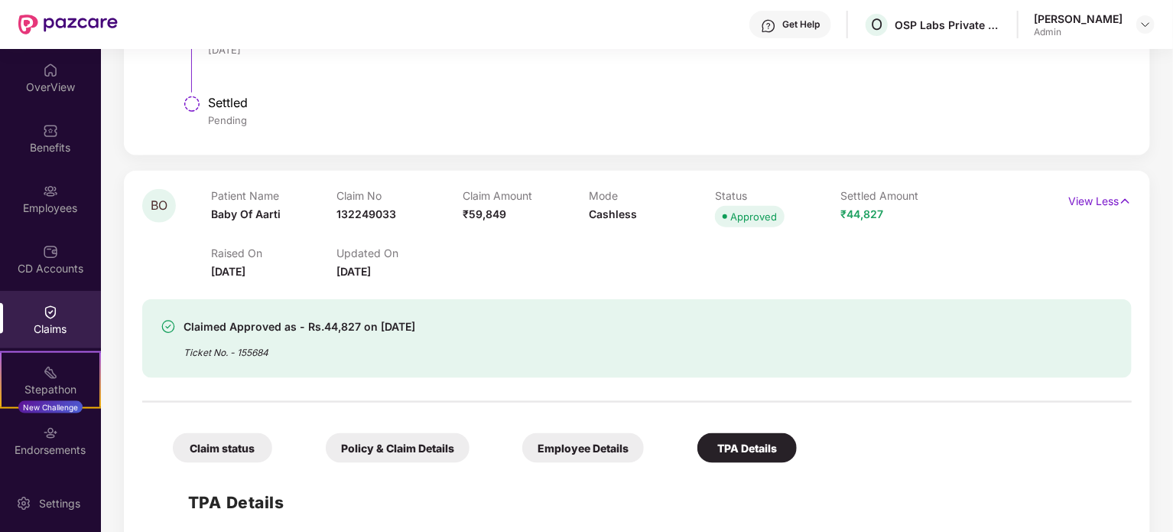
scroll to position [918, 0]
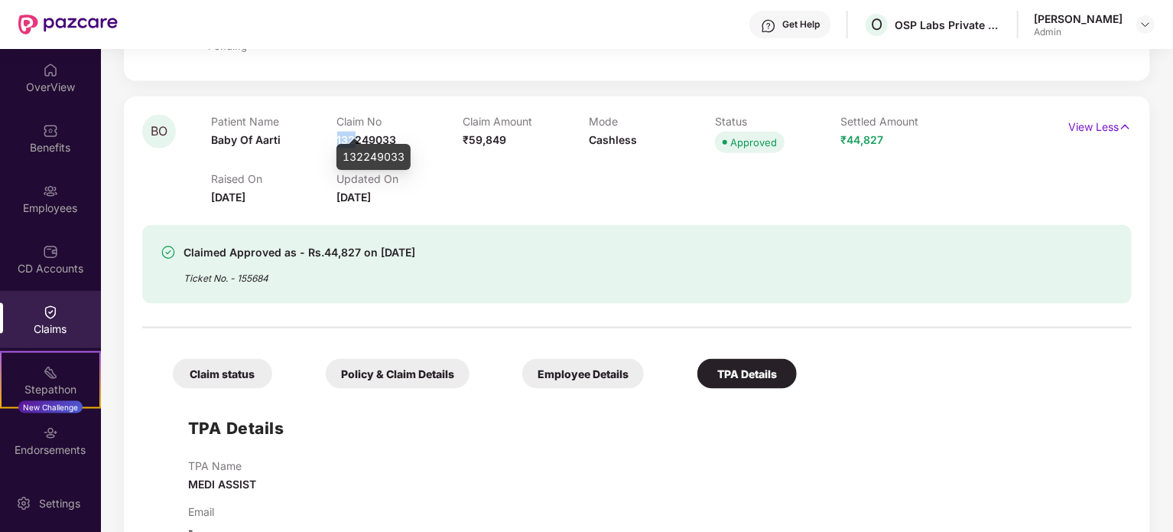
drag, startPoint x: 337, startPoint y: 125, endPoint x: 389, endPoint y: 111, distance: 54.5
click at [364, 133] on span "132249033" at bounding box center [367, 139] width 60 height 13
click at [391, 133] on span "132249033" at bounding box center [367, 139] width 60 height 13
click at [397, 125] on div "Claim No 132249033" at bounding box center [400, 136] width 126 height 42
drag, startPoint x: 338, startPoint y: 124, endPoint x: 431, endPoint y: 121, distance: 93.4
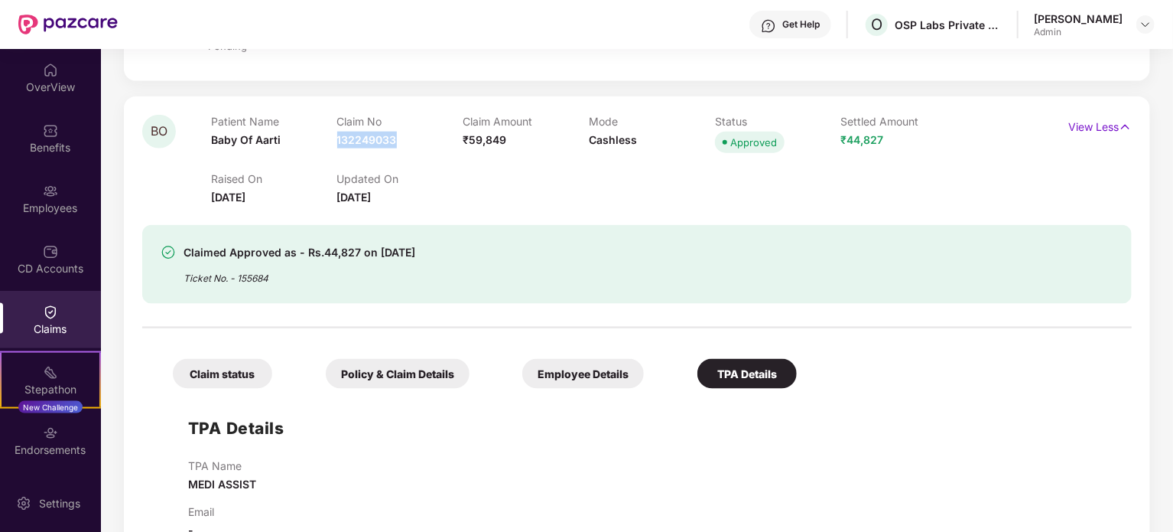
click at [431, 121] on div "Claim No 132249033" at bounding box center [400, 136] width 126 height 42
click at [405, 157] on div "Raised On [DATE] Updated On [DATE]" at bounding box center [589, 181] width 756 height 49
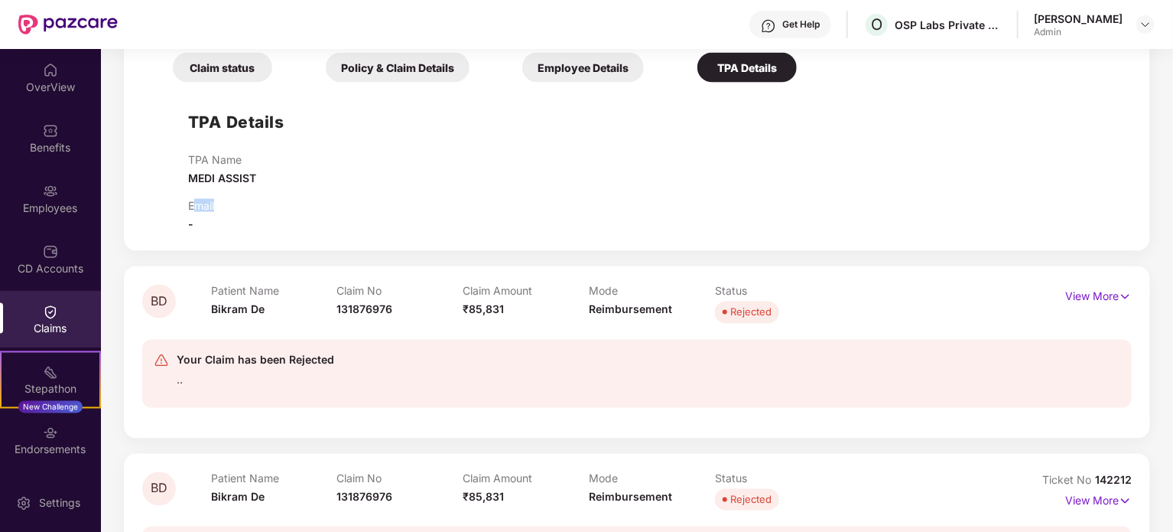
drag, startPoint x: 193, startPoint y: 189, endPoint x: 220, endPoint y: 191, distance: 27.6
click at [220, 199] on div "Email -" at bounding box center [652, 216] width 928 height 34
click at [297, 174] on div "TPA Name MEDI ASSIST Email -" at bounding box center [652, 193] width 928 height 80
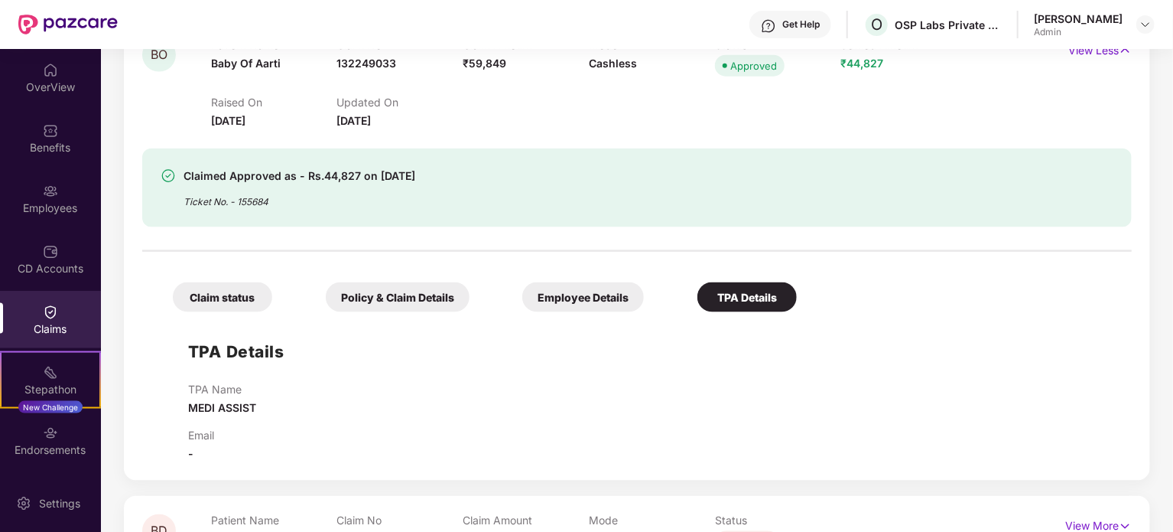
click at [311, 167] on div "Claimed Approved as - Rs.44,827 on [DATE]" at bounding box center [300, 176] width 232 height 18
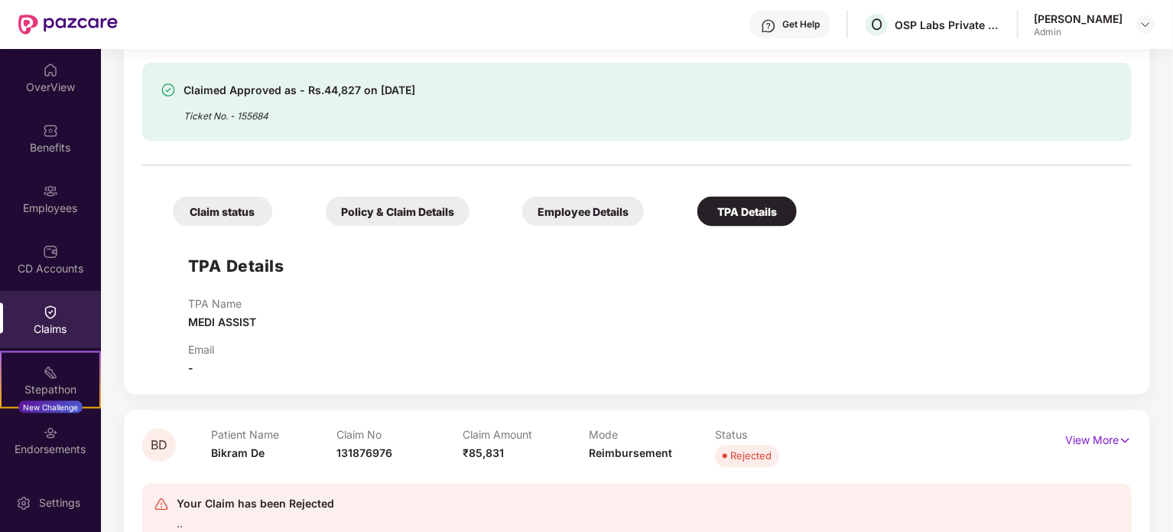
scroll to position [1071, 0]
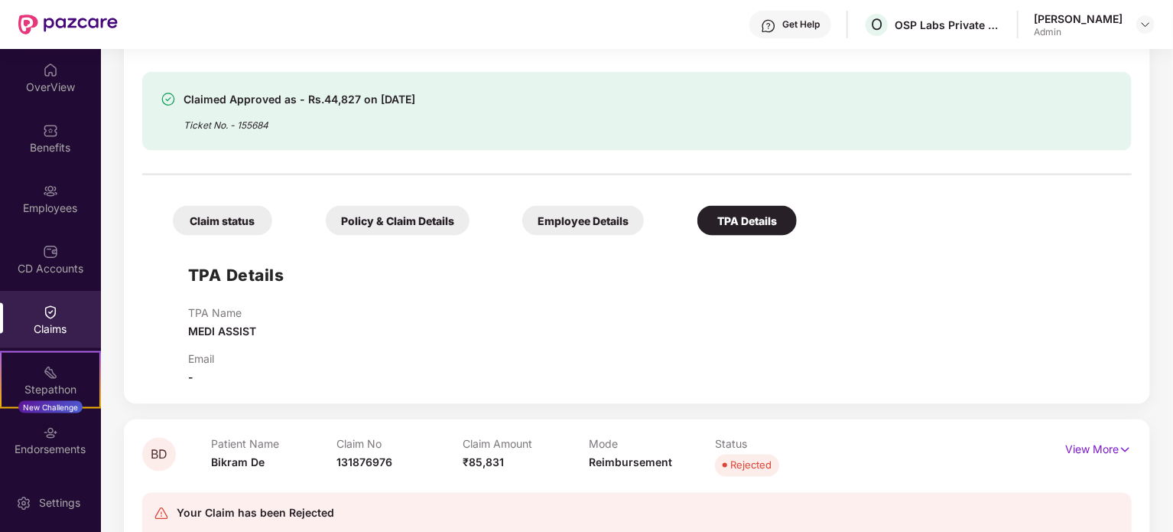
click at [233, 211] on div "Claim status" at bounding box center [222, 221] width 99 height 30
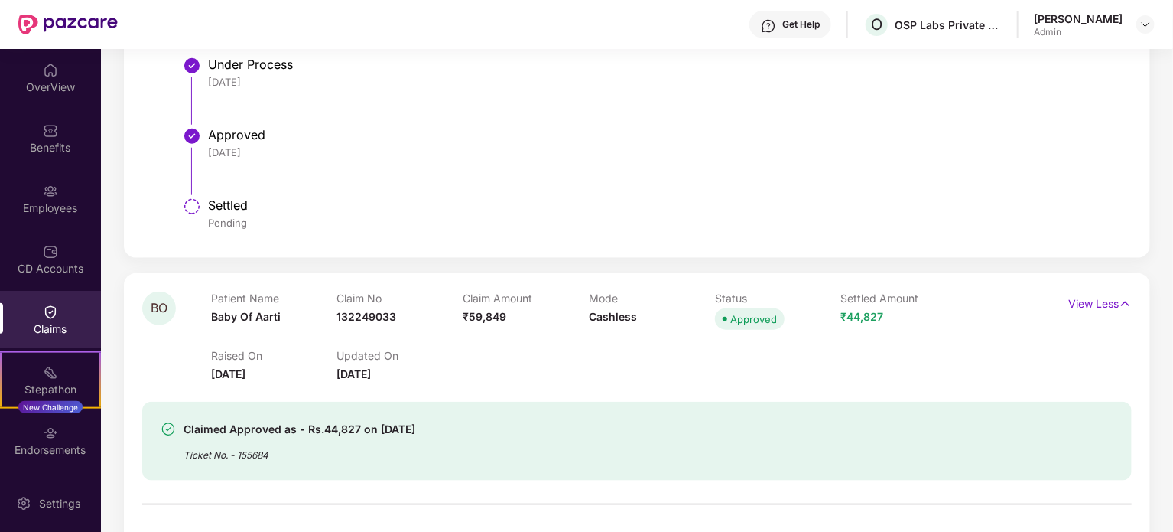
scroll to position [765, 0]
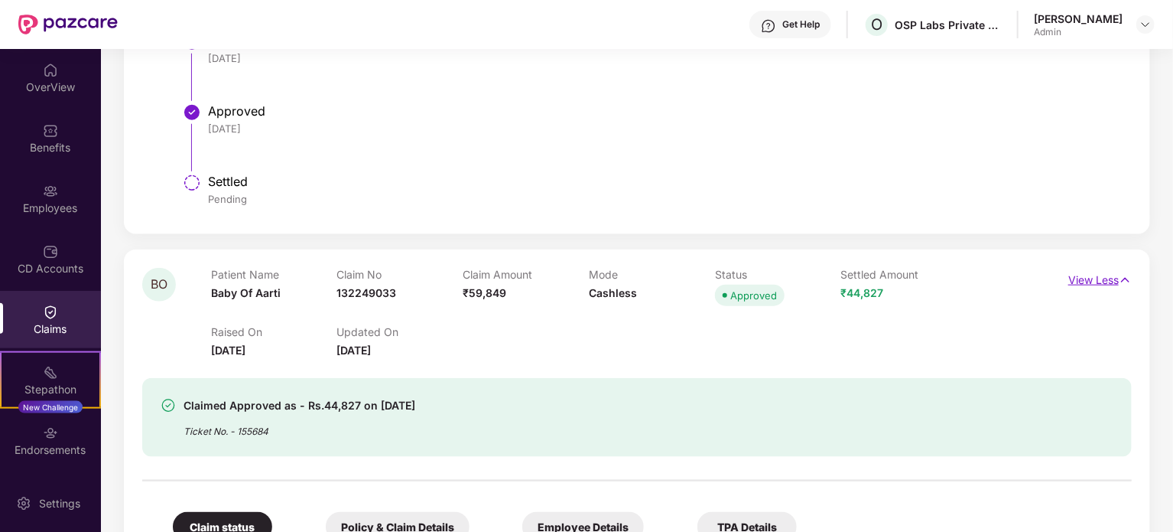
click at [1119, 272] on img at bounding box center [1125, 280] width 13 height 17
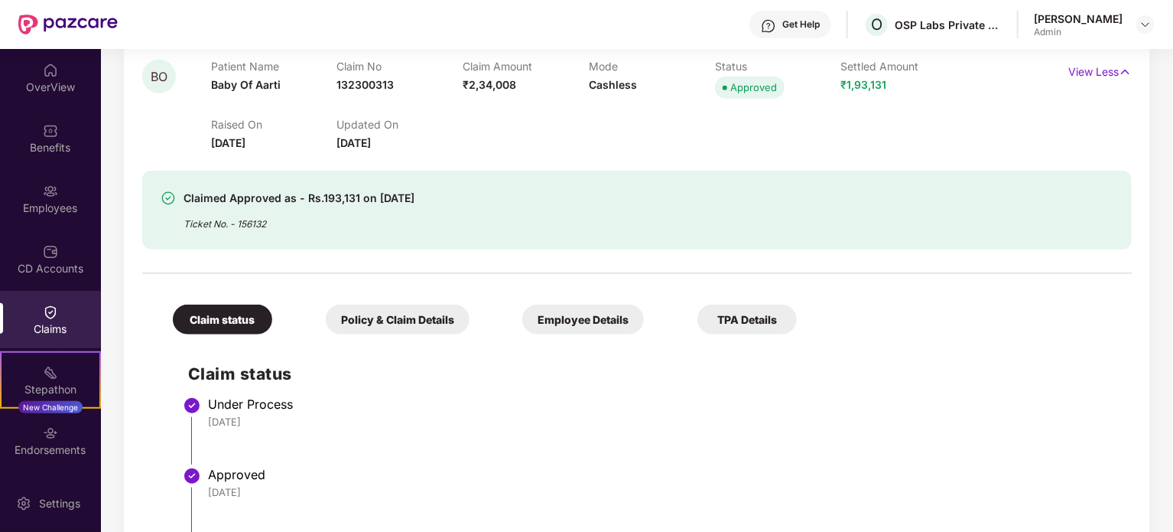
scroll to position [306, 0]
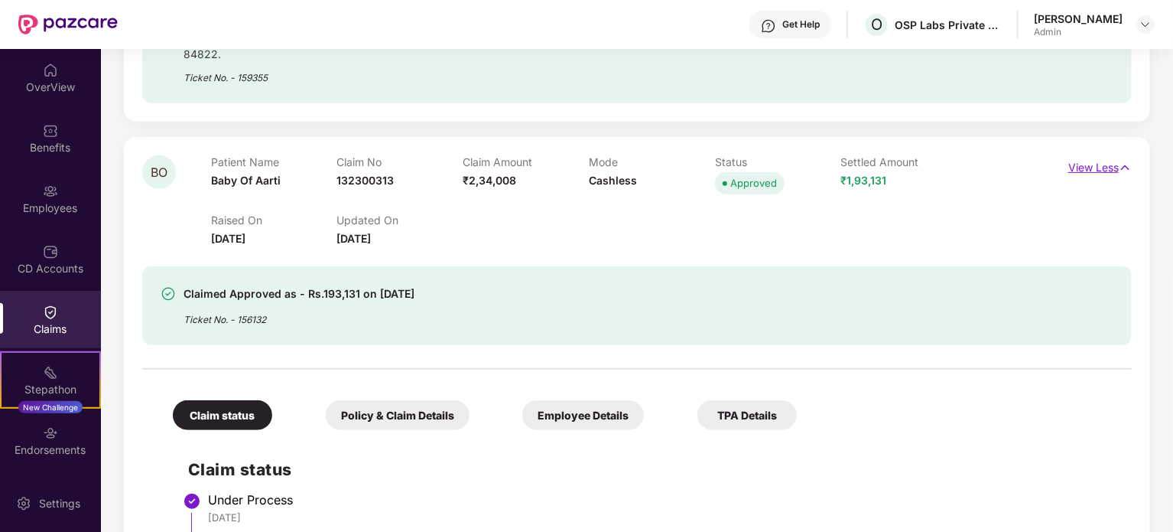
click at [1126, 159] on img at bounding box center [1125, 167] width 13 height 17
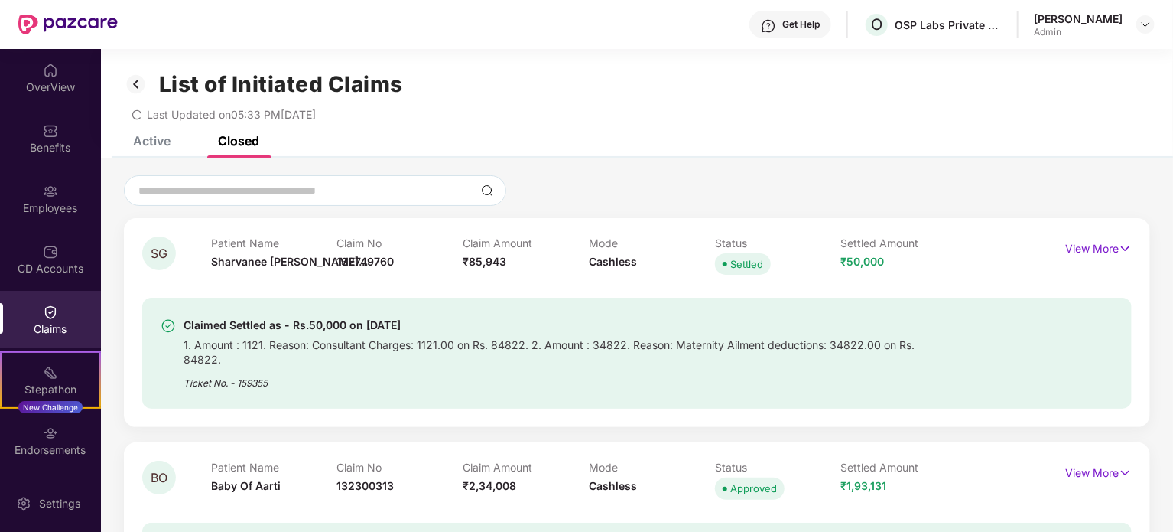
scroll to position [0, 0]
